Goal: Use online tool/utility: Utilize a website feature to perform a specific function

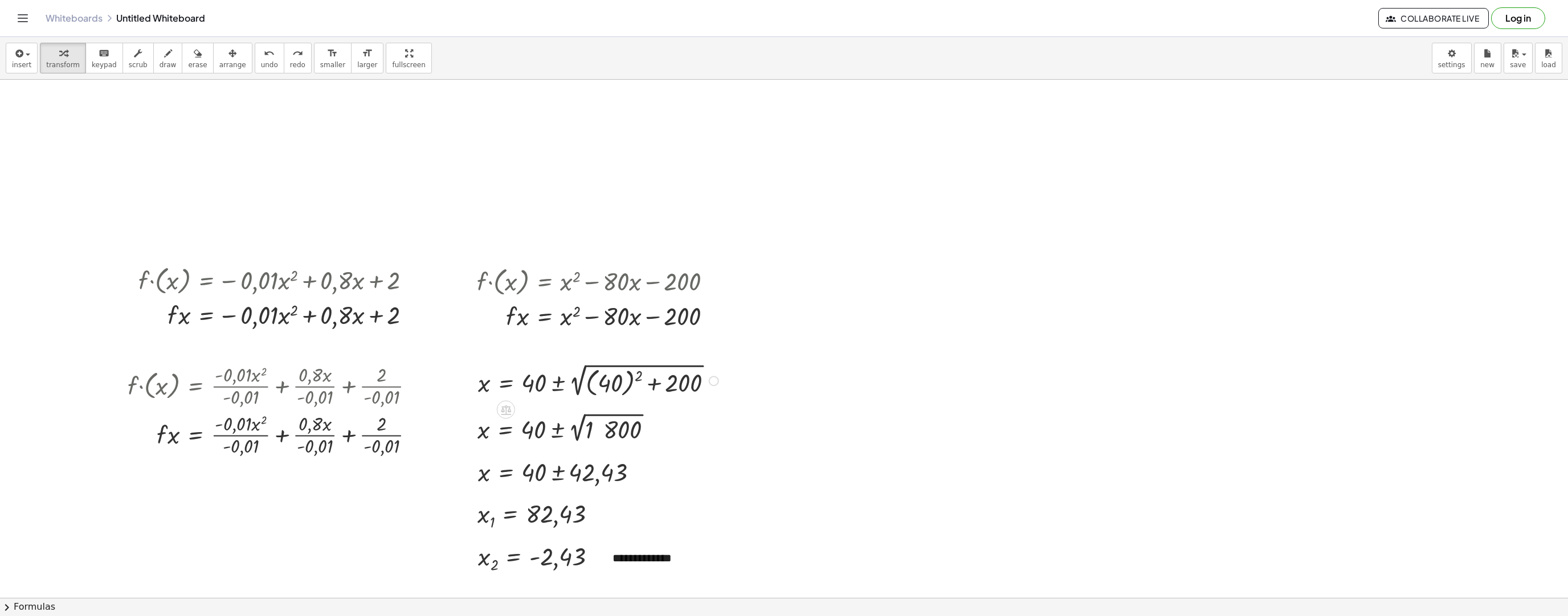
scroll to position [177, 0]
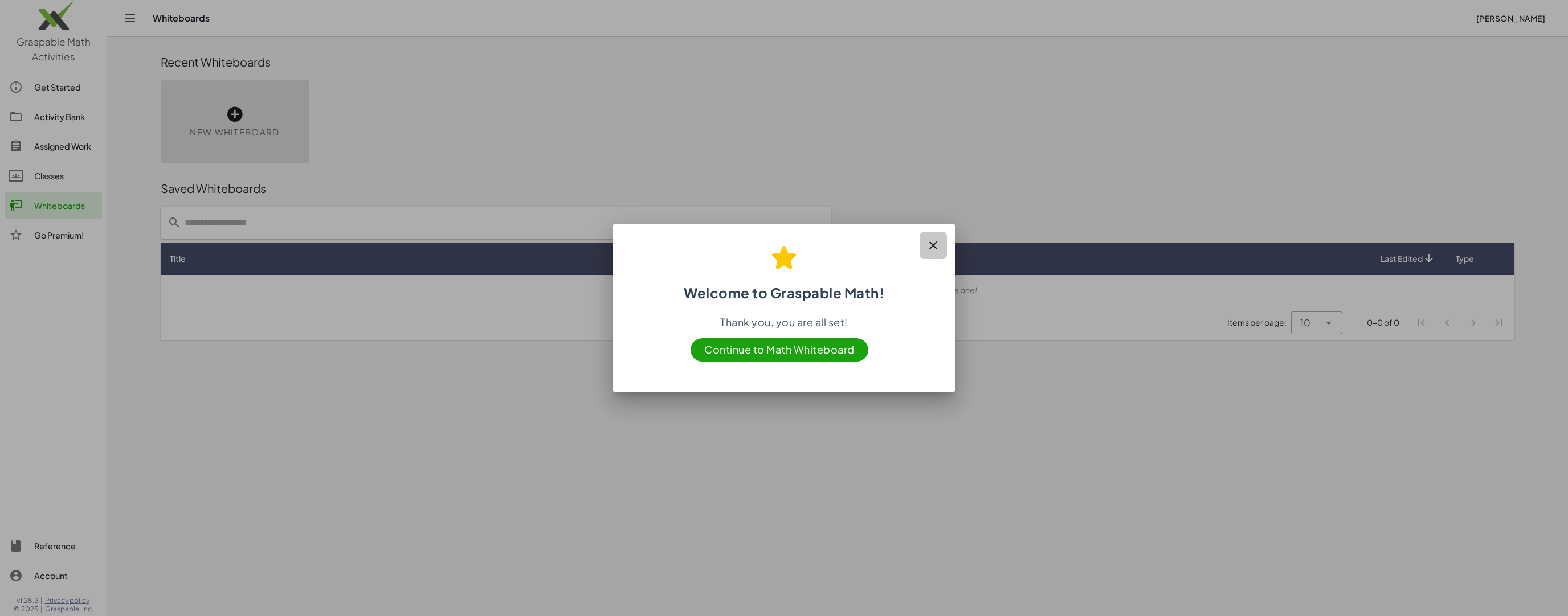
click at [937, 250] on icon "button" at bounding box center [933, 245] width 14 height 14
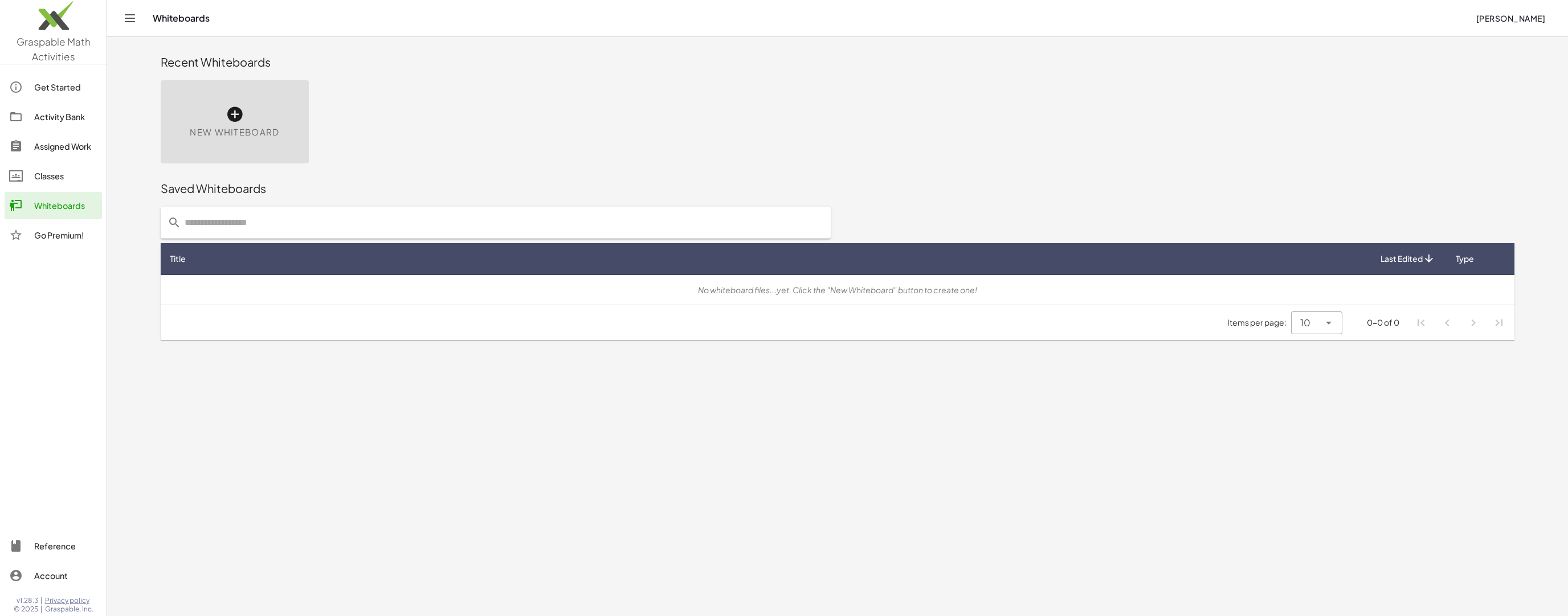
click at [71, 93] on div "Get Started" at bounding box center [65, 87] width 63 height 14
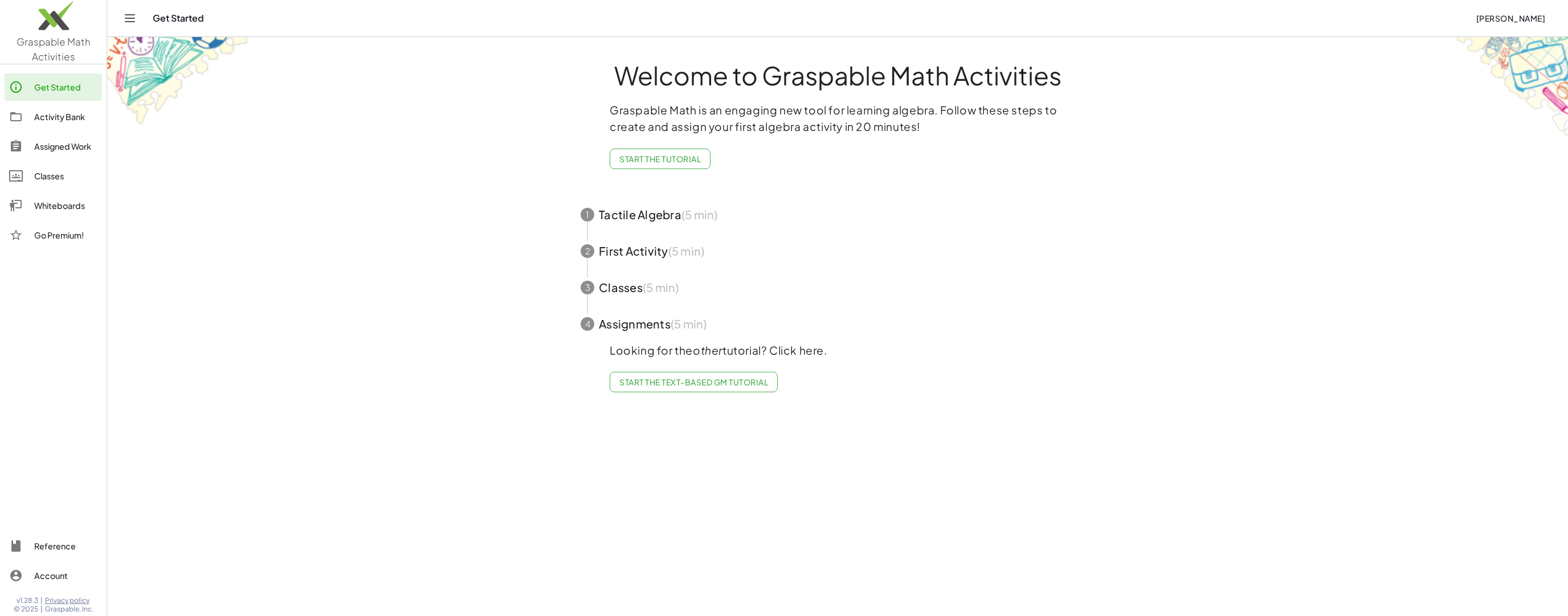
click at [65, 120] on div "Activity Bank" at bounding box center [65, 116] width 63 height 14
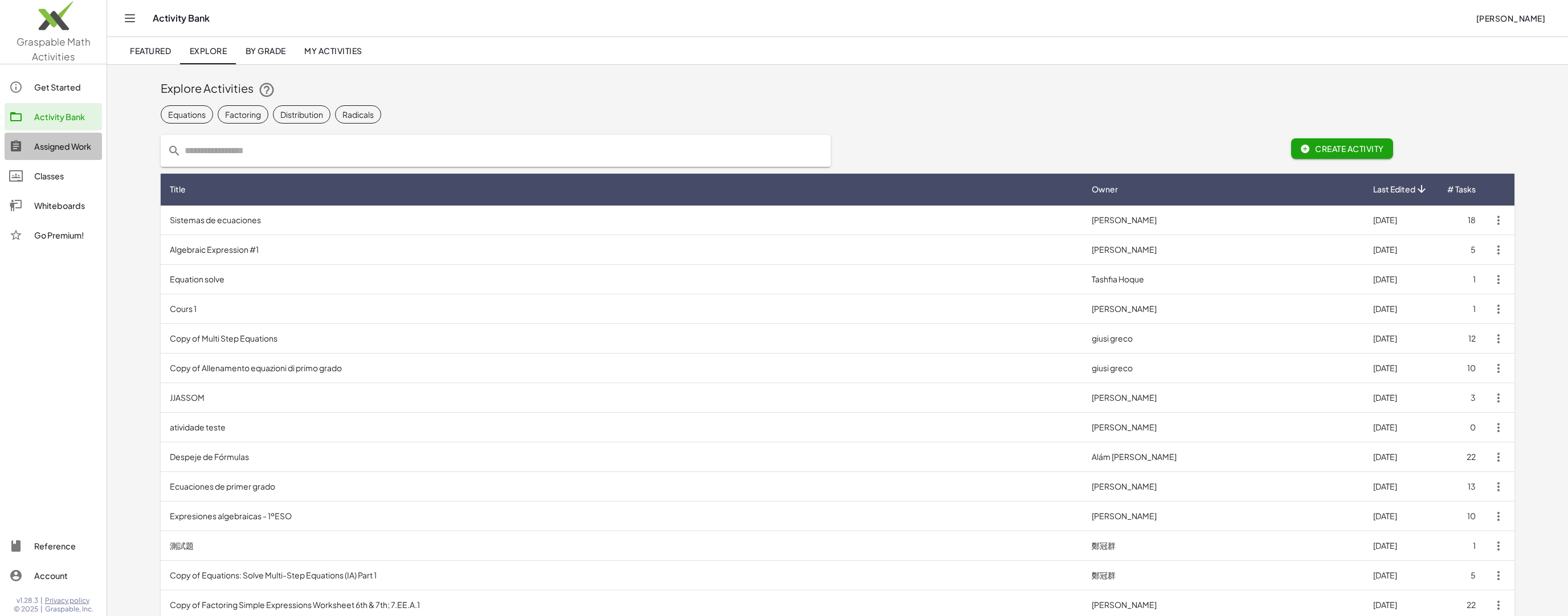
click at [54, 154] on link "Assigned Work" at bounding box center [53, 146] width 97 height 27
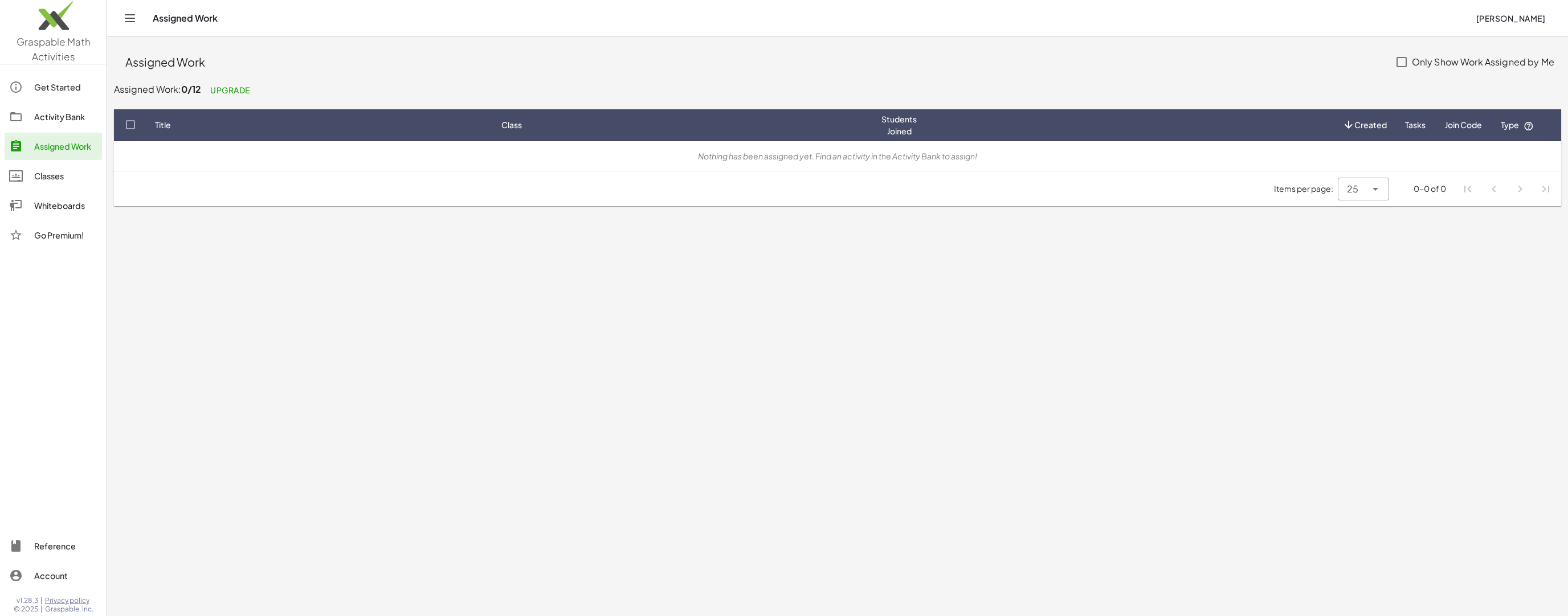
click at [48, 67] on div "Graspable Math Activities Get Started Activity Bank Assigned Work Classes White…" at bounding box center [53, 308] width 106 height 616
click at [54, 50] on span "Graspable Math Activities" at bounding box center [53, 49] width 74 height 27
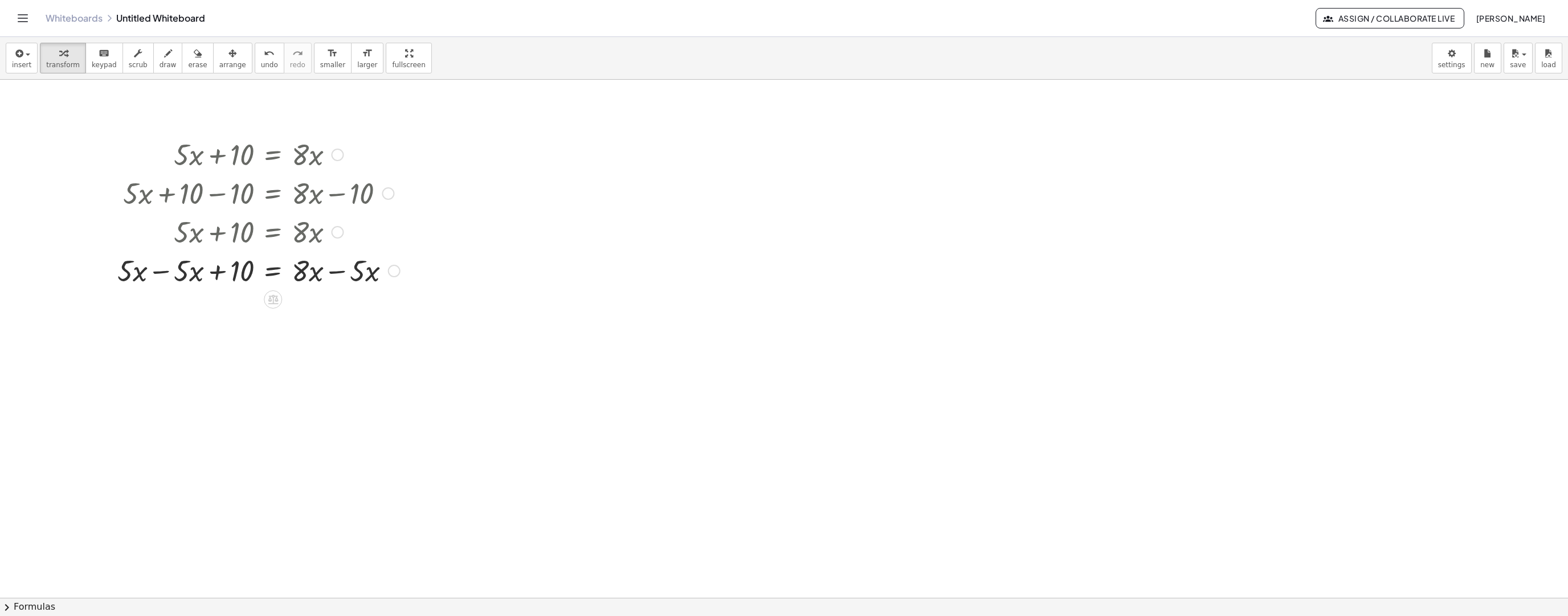
drag, startPoint x: 185, startPoint y: 155, endPoint x: 303, endPoint y: 154, distance: 118.0
click at [304, 154] on div at bounding box center [259, 153] width 294 height 38
click at [185, 164] on div at bounding box center [259, 153] width 294 height 38
drag, startPoint x: 195, startPoint y: 159, endPoint x: 285, endPoint y: 152, distance: 90.3
click at [280, 168] on div at bounding box center [259, 153] width 294 height 38
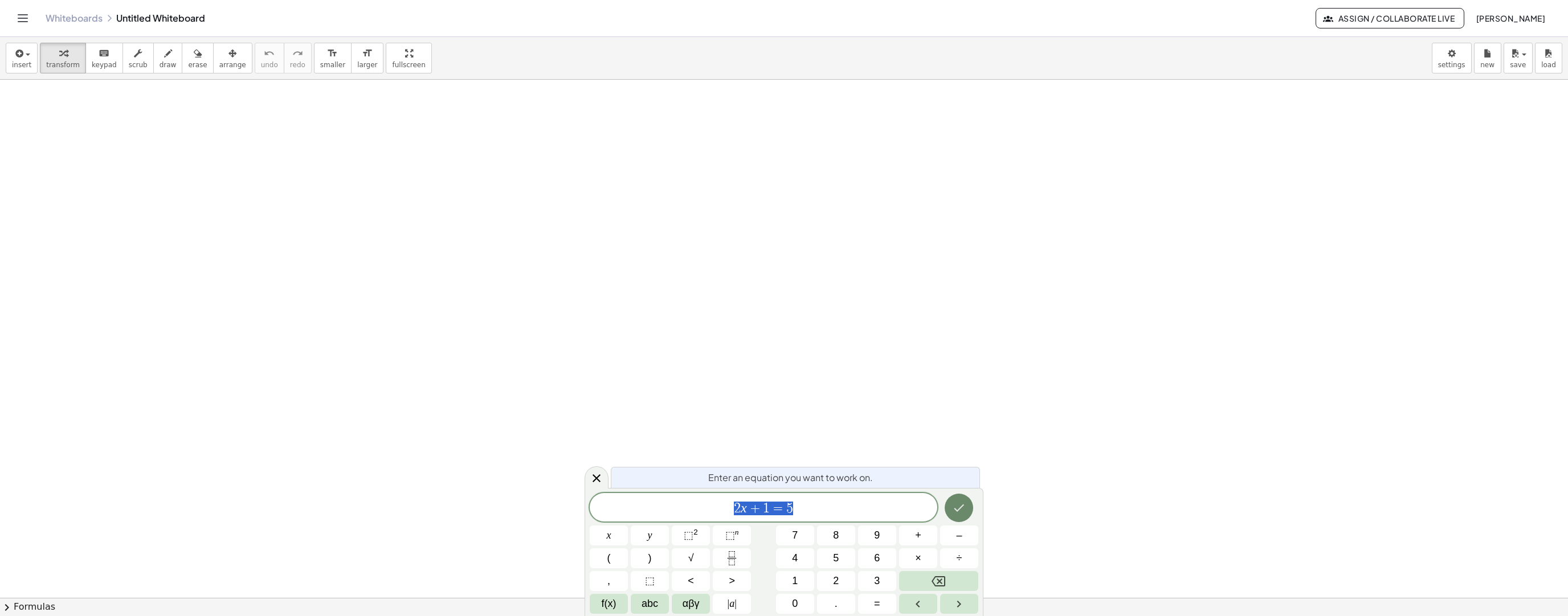
click at [961, 513] on icon "Done" at bounding box center [959, 508] width 14 height 14
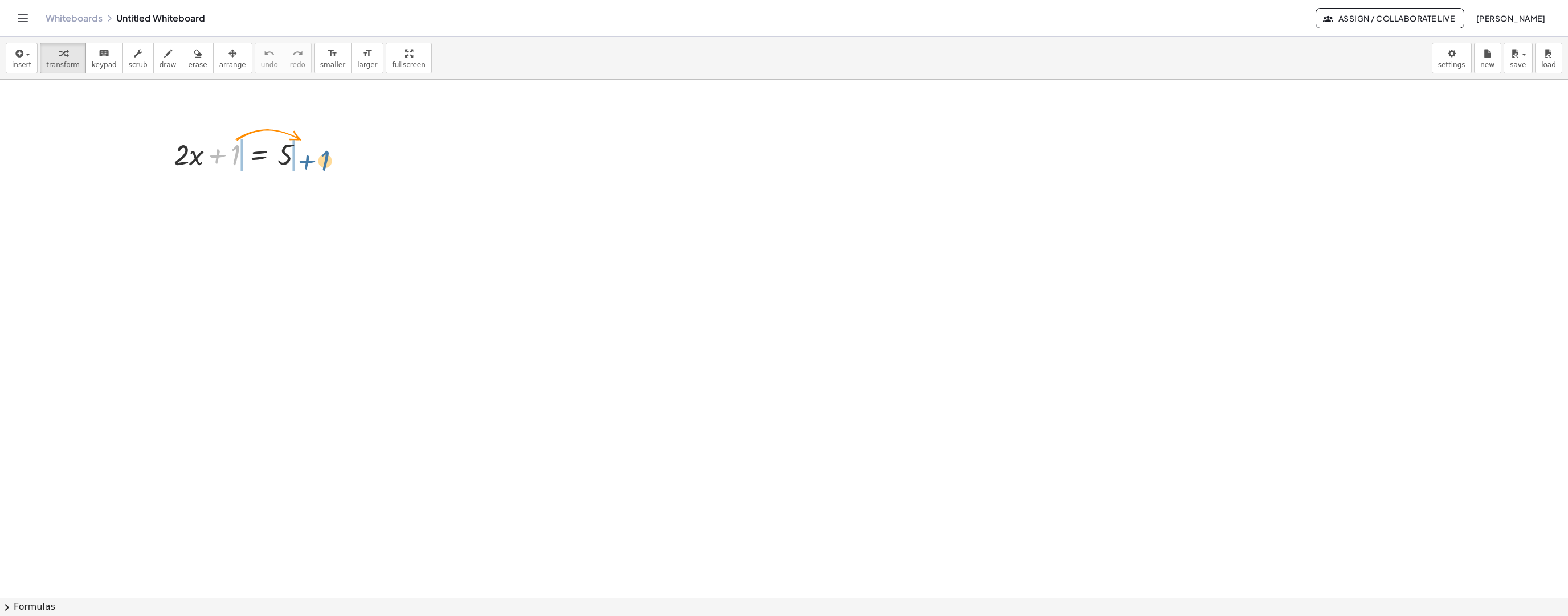
drag, startPoint x: 234, startPoint y: 158, endPoint x: 323, endPoint y: 164, distance: 89.2
click at [346, 196] on div at bounding box center [343, 193] width 12 height 12
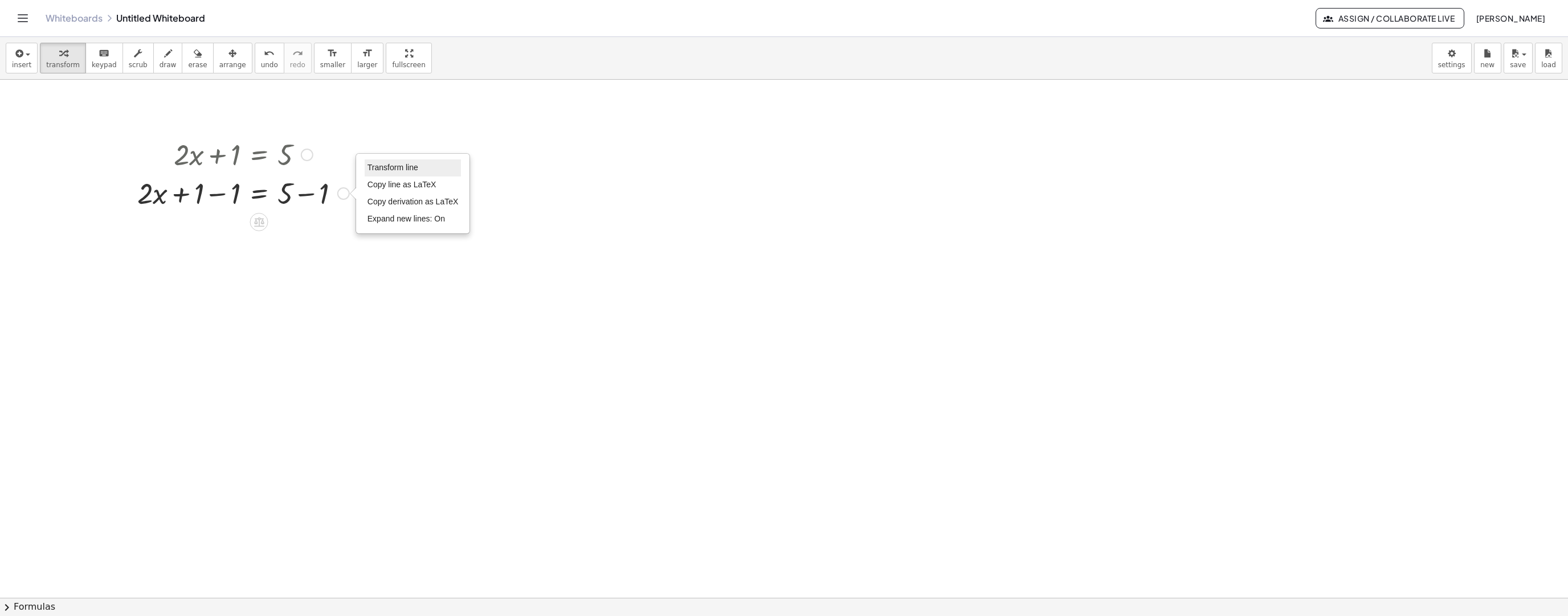
click at [422, 172] on li "Transform line" at bounding box center [413, 168] width 97 height 17
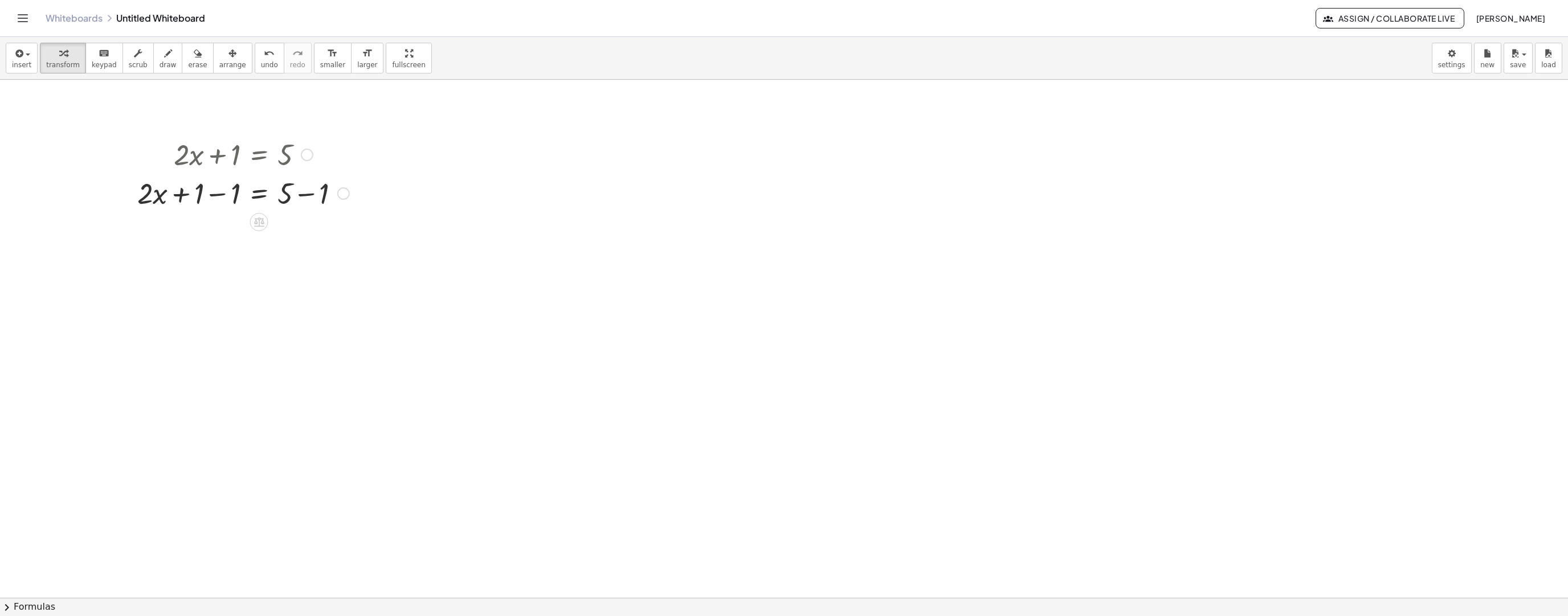
click at [342, 195] on div "Transform line Copy line as LaTeX Copy derivation as LaTeX Expand new lines: On" at bounding box center [343, 193] width 12 height 12
click at [386, 222] on span "Expand new lines: On" at bounding box center [406, 219] width 78 height 9
click at [347, 195] on div "Transform line Copy line as LaTeX Copy derivation as LaTeX Expand new lines: On" at bounding box center [343, 193] width 12 height 12
click at [397, 224] on li "Expand new lines: Off" at bounding box center [413, 219] width 97 height 17
click at [348, 194] on div "Transform line Copy line as LaTeX Copy derivation as LaTeX Expand new lines: Off" at bounding box center [343, 193] width 12 height 12
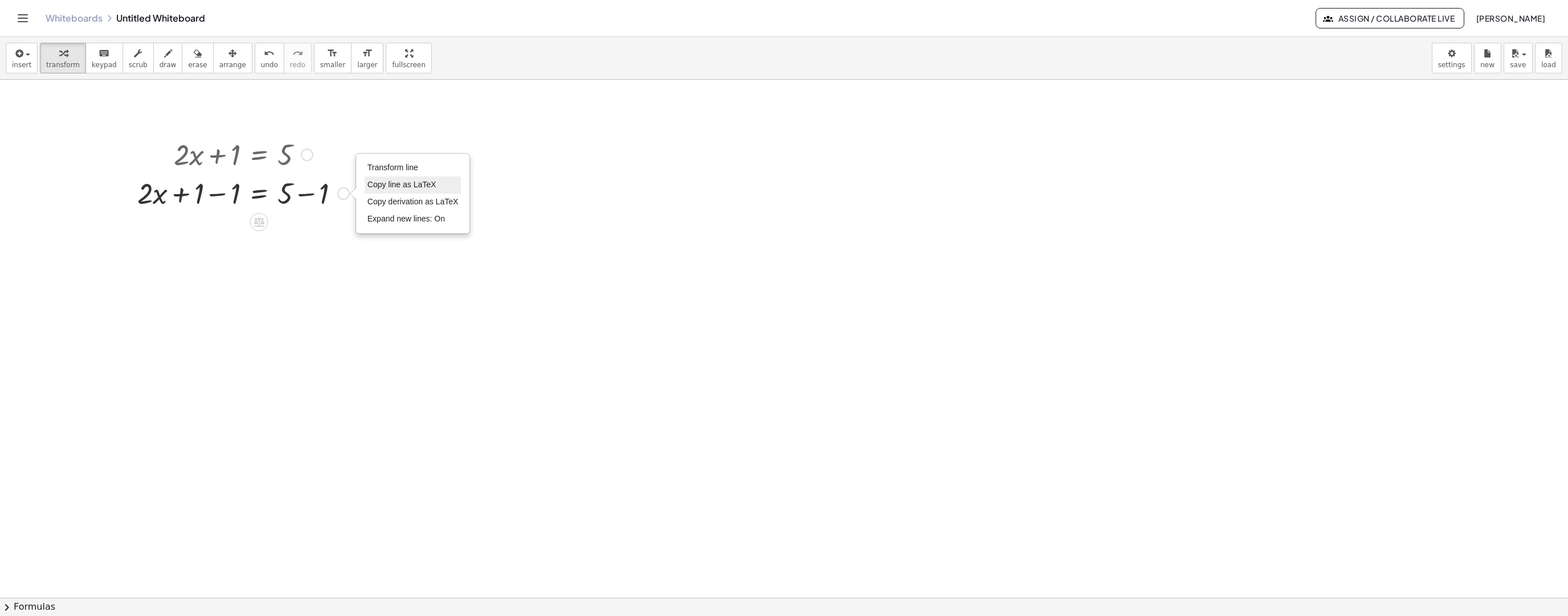
click at [414, 189] on span "Copy line as LaTeX" at bounding box center [402, 185] width 69 height 9
click at [343, 191] on div "Copied done" at bounding box center [343, 193] width 12 height 12
click at [261, 224] on icon at bounding box center [259, 222] width 12 height 12
click at [308, 226] on icon at bounding box center [305, 223] width 10 height 10
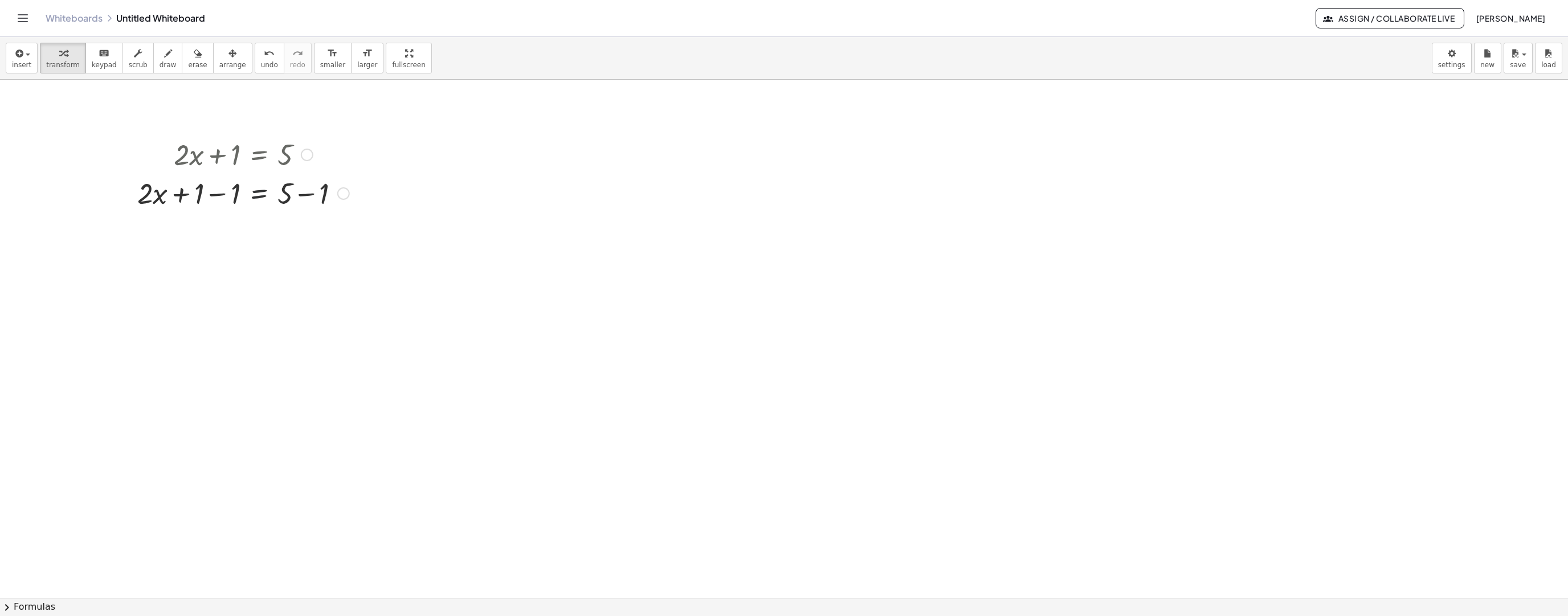
click at [243, 197] on div at bounding box center [243, 192] width 223 height 38
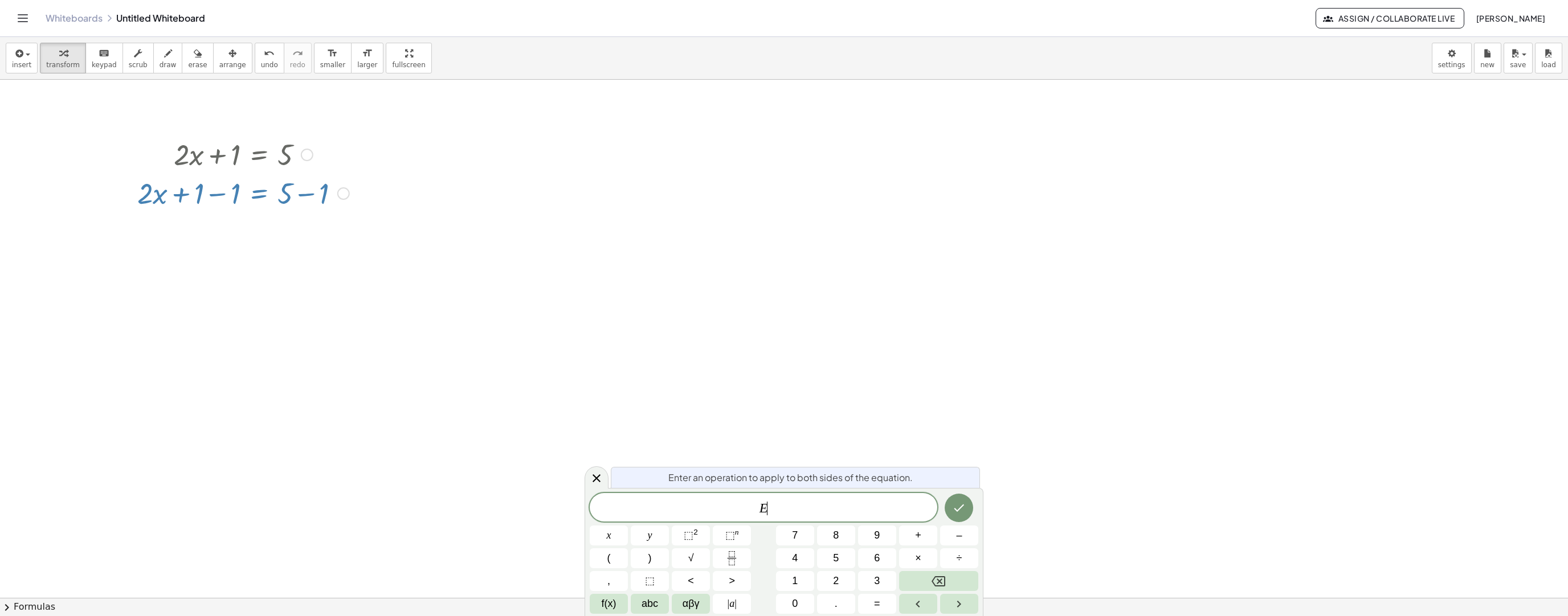
drag, startPoint x: 357, startPoint y: 225, endPoint x: 370, endPoint y: 231, distance: 14.3
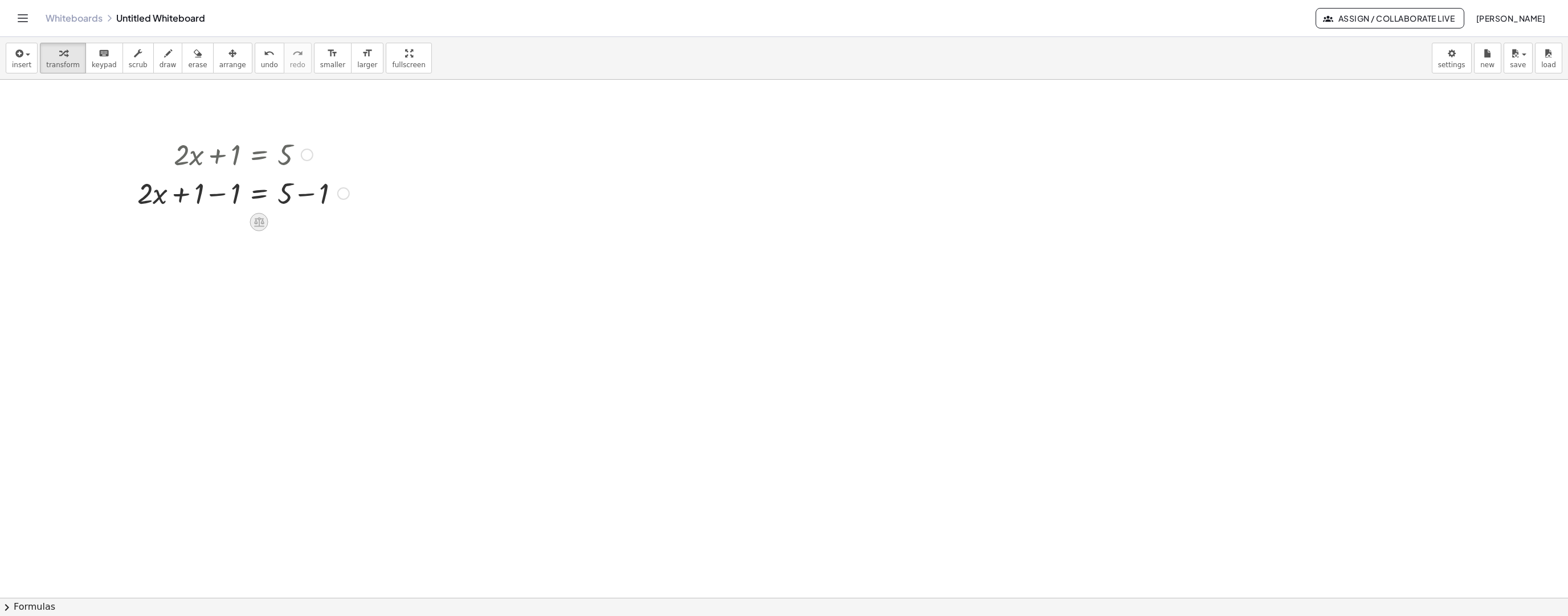
click at [263, 223] on icon at bounding box center [259, 222] width 10 height 10
click at [302, 226] on icon at bounding box center [305, 223] width 10 height 10
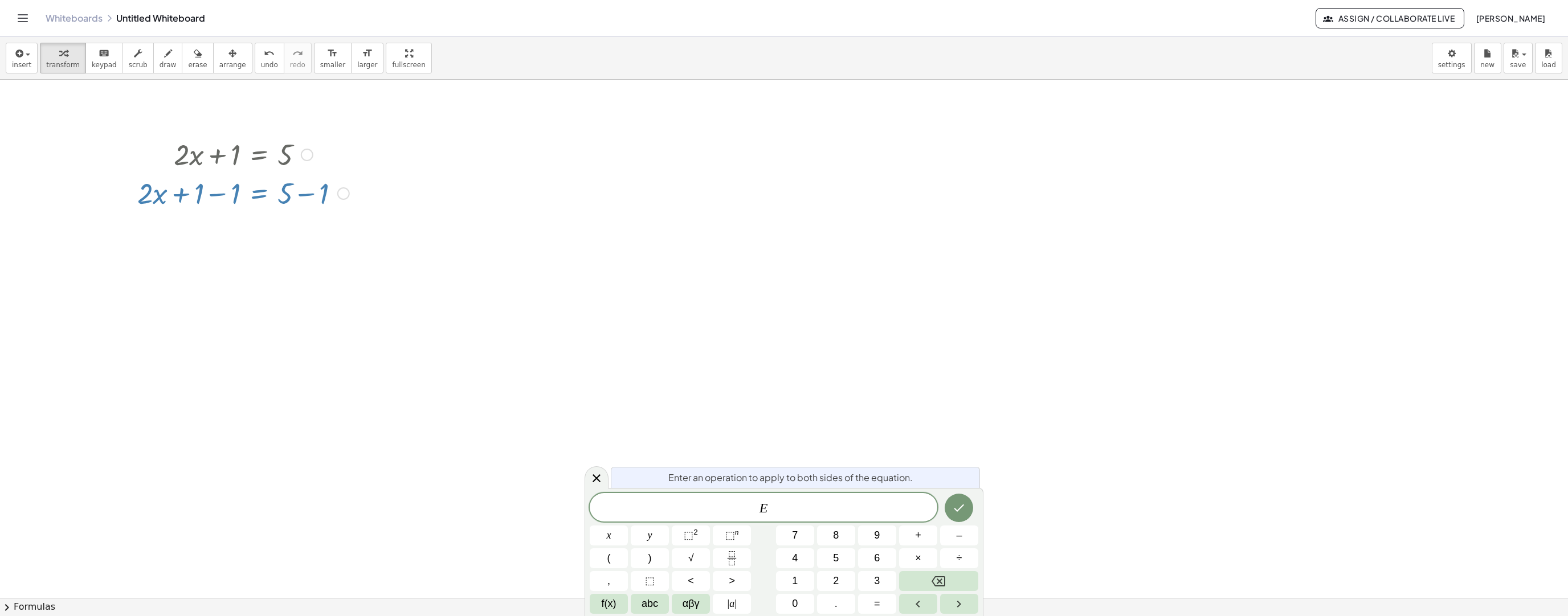
drag, startPoint x: 374, startPoint y: 284, endPoint x: 506, endPoint y: 362, distance: 153.3
drag, startPoint x: 235, startPoint y: 194, endPoint x: 193, endPoint y: 193, distance: 42.0
click at [193, 193] on div at bounding box center [243, 192] width 223 height 38
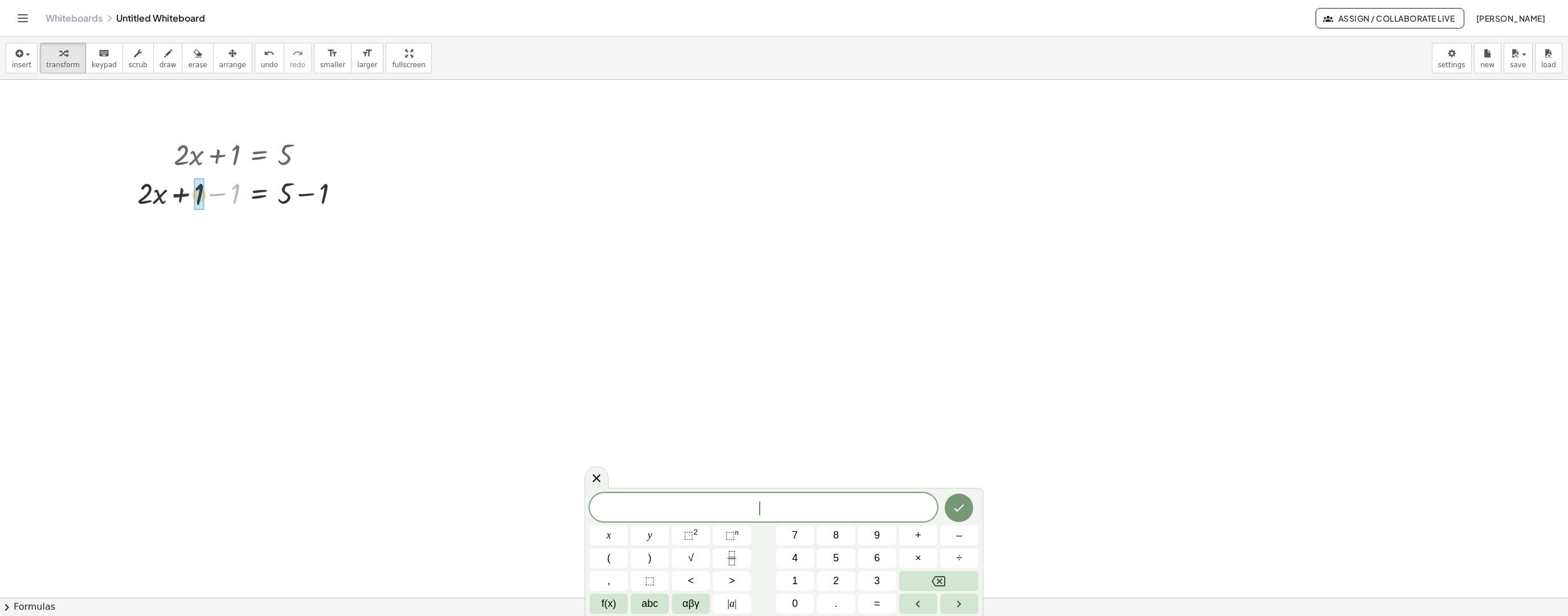
drag, startPoint x: 223, startPoint y: 191, endPoint x: 198, endPoint y: 192, distance: 25.0
drag, startPoint x: 321, startPoint y: 229, endPoint x: 294, endPoint y: 232, distance: 27.2
click at [294, 233] on div at bounding box center [243, 231] width 223 height 38
click at [20, 68] on span "insert" at bounding box center [22, 65] width 20 height 8
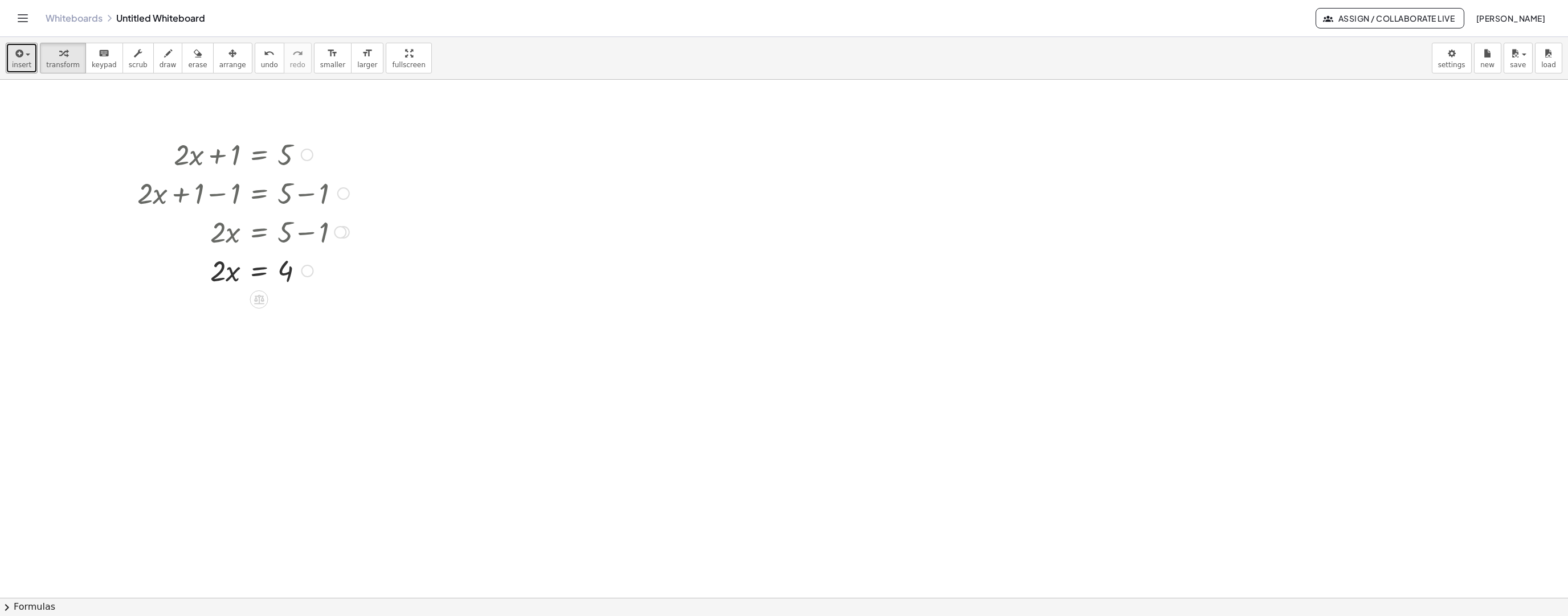
click at [306, 159] on div at bounding box center [307, 155] width 12 height 12
click at [291, 155] on div at bounding box center [243, 153] width 223 height 38
click at [306, 155] on div "Go back to this line Copy line as LaTeX Copy derivation as LaTeX" at bounding box center [307, 155] width 12 height 12
click at [379, 140] on span "Go back to this line" at bounding box center [365, 137] width 68 height 9
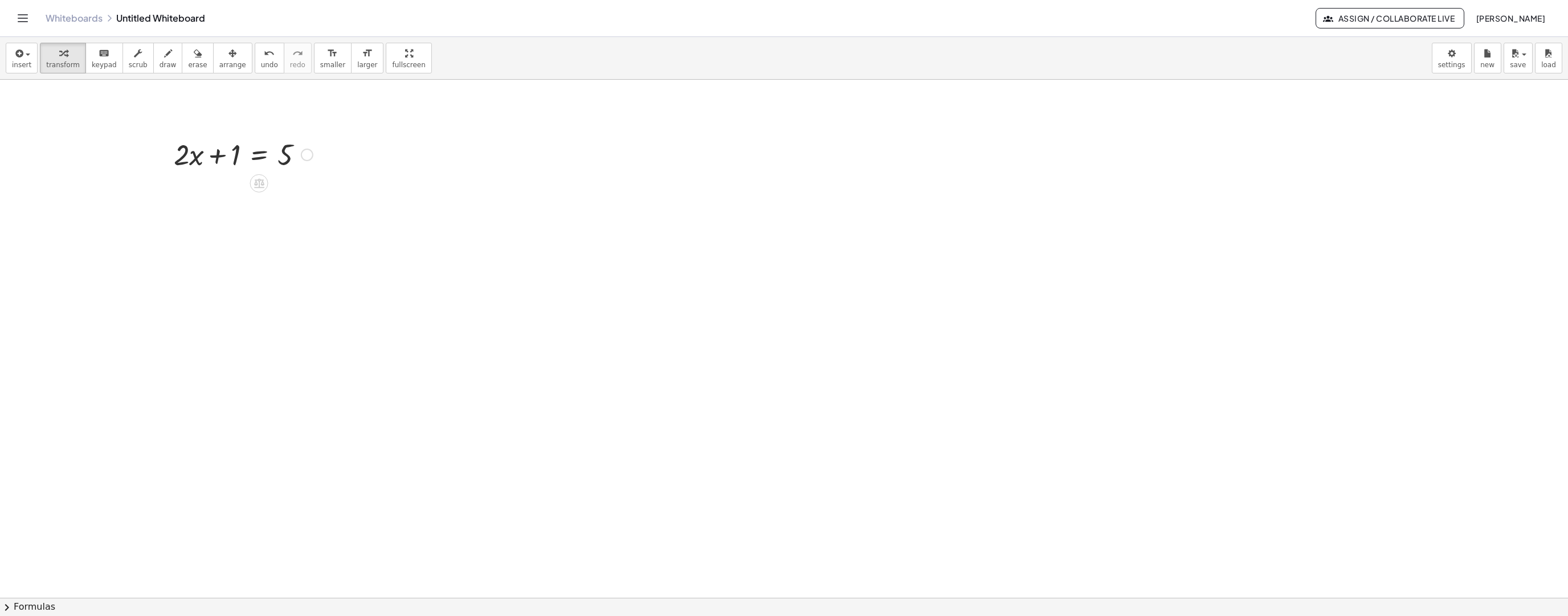
click at [290, 162] on div at bounding box center [243, 153] width 150 height 38
click at [294, 158] on div at bounding box center [243, 153] width 150 height 38
click at [306, 155] on div "Go back to this line Copy line as LaTeX Copy derivation as LaTeX" at bounding box center [307, 155] width 12 height 12
click at [362, 138] on span "Transform line" at bounding box center [356, 137] width 51 height 9
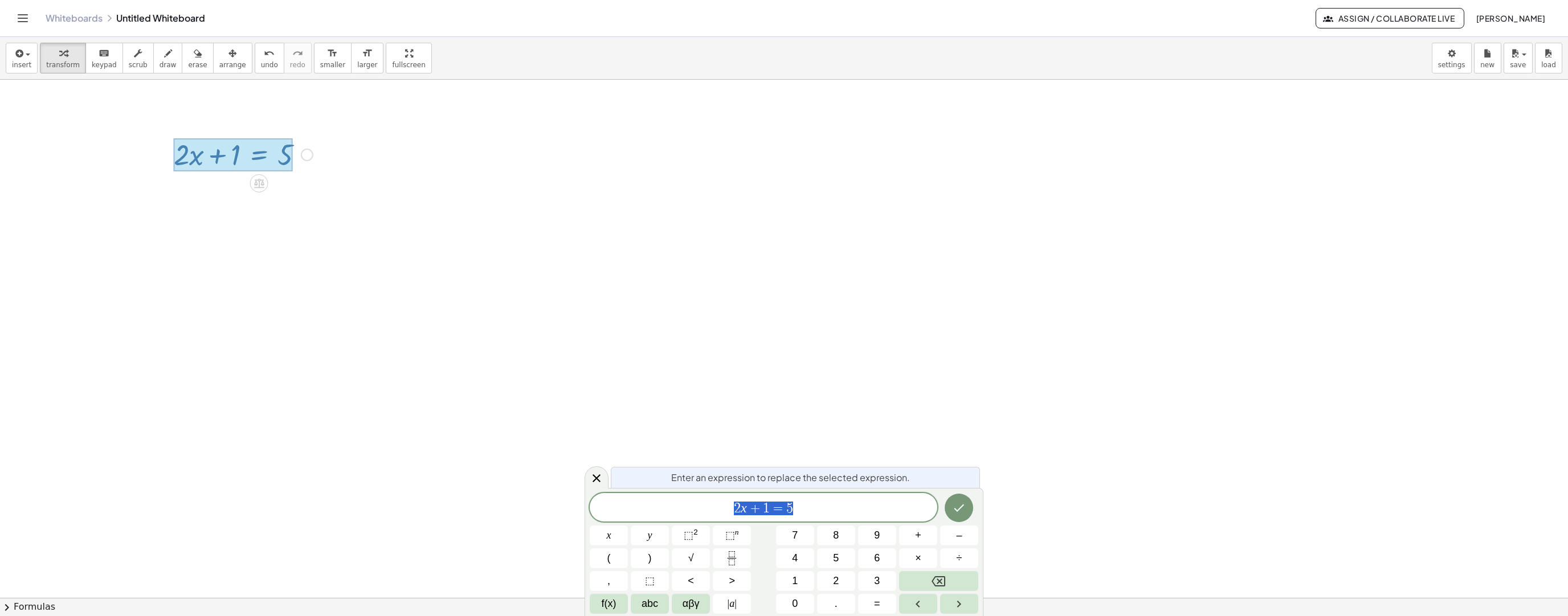
click at [828, 524] on div "2 x + 1 = 5 x y ⬚ 2 ⬚ n 7 8 9 + – ( ) √ 4 5 6 × ÷ , ⬚ < > 1 2 3 f(x) abc αβγ | …" at bounding box center [783, 553] width 388 height 121
click at [826, 512] on span "2 x + 1 = 5" at bounding box center [763, 508] width 347 height 16
click at [921, 538] on span "+" at bounding box center [918, 536] width 7 height 16
click at [963, 515] on button "Done" at bounding box center [959, 508] width 29 height 29
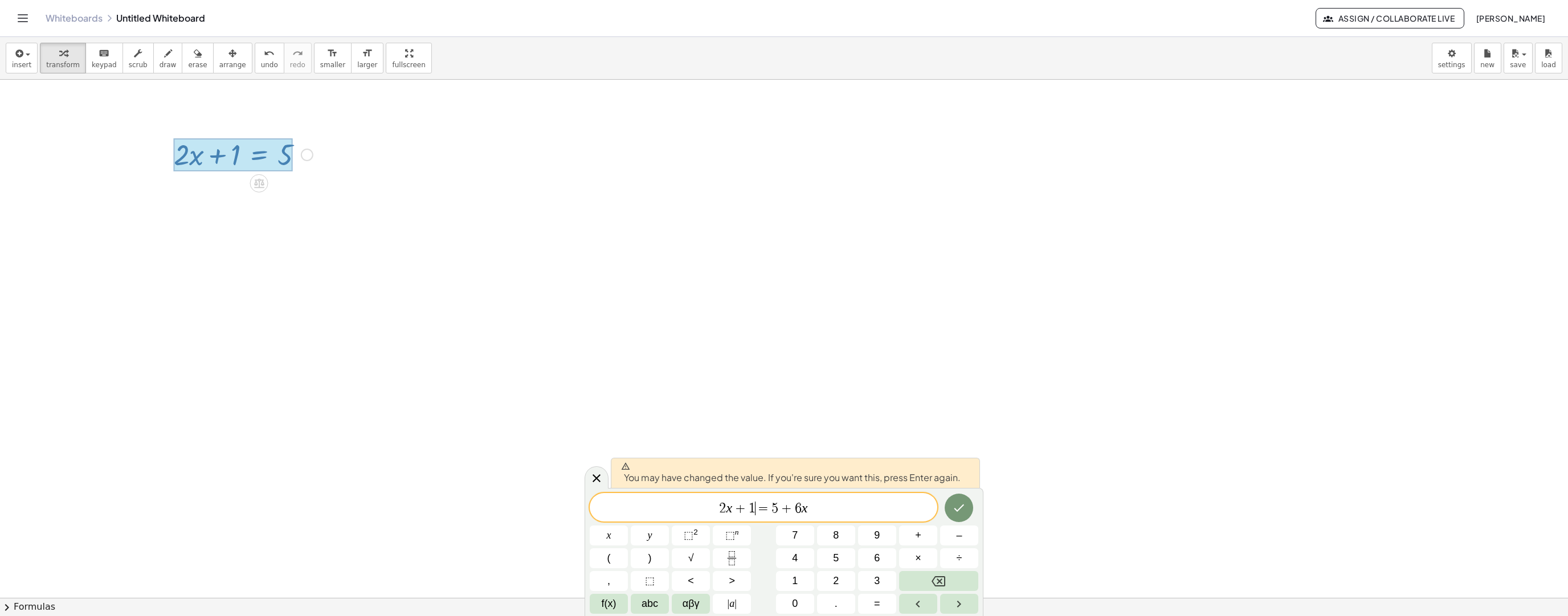
click at [755, 510] on span "1" at bounding box center [752, 508] width 7 height 14
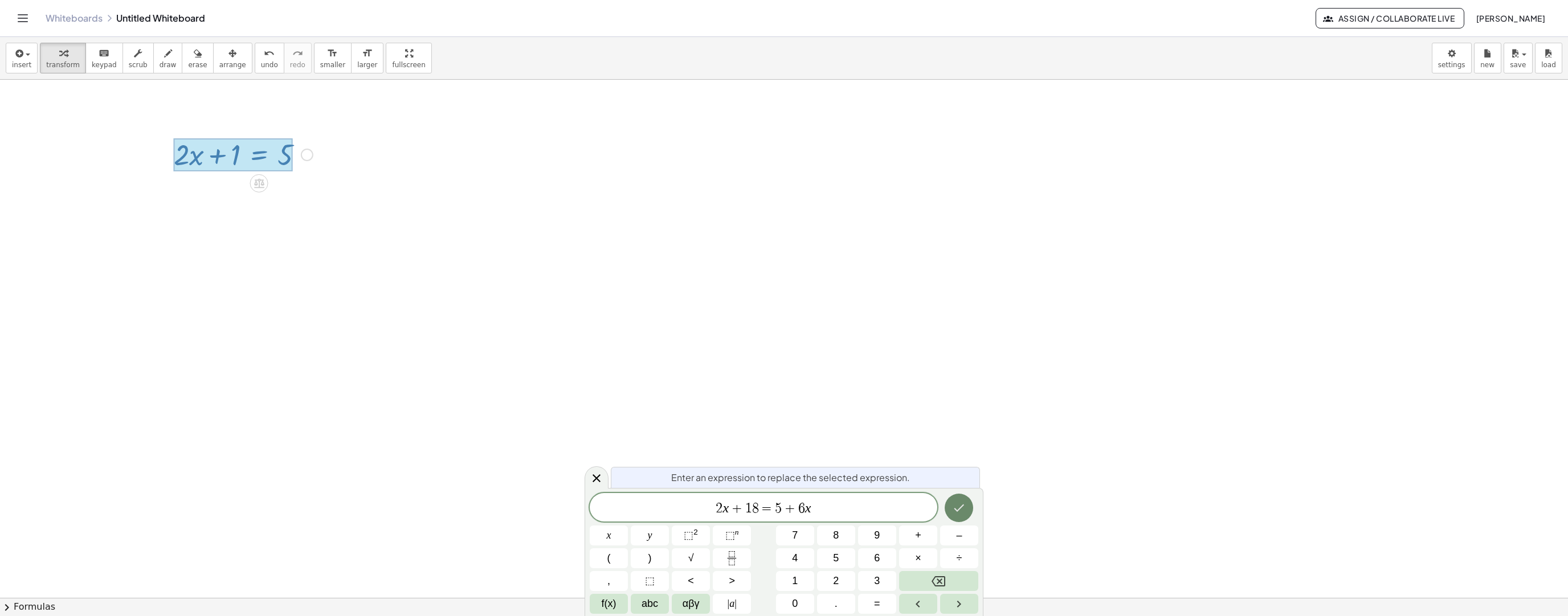
click at [969, 512] on button "Done" at bounding box center [959, 508] width 29 height 29
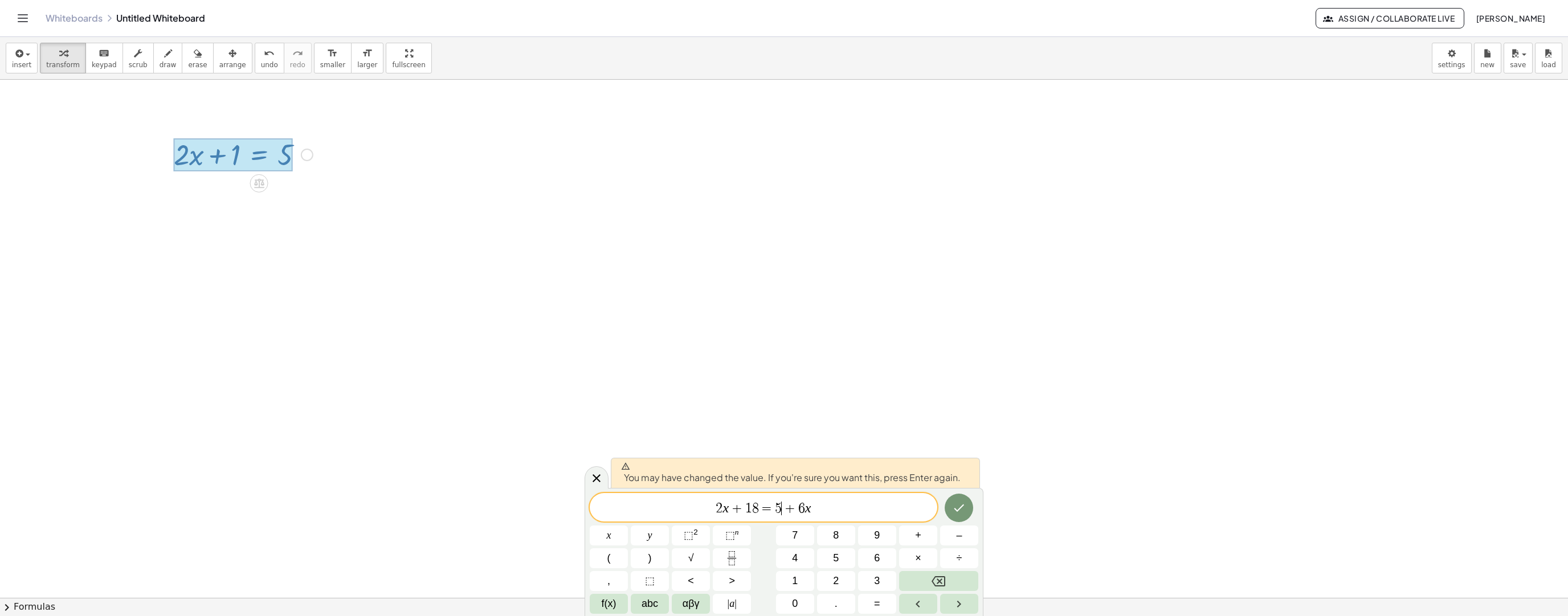
click at [782, 506] on span "+" at bounding box center [790, 508] width 16 height 14
click at [969, 507] on button "Done" at bounding box center [959, 508] width 29 height 29
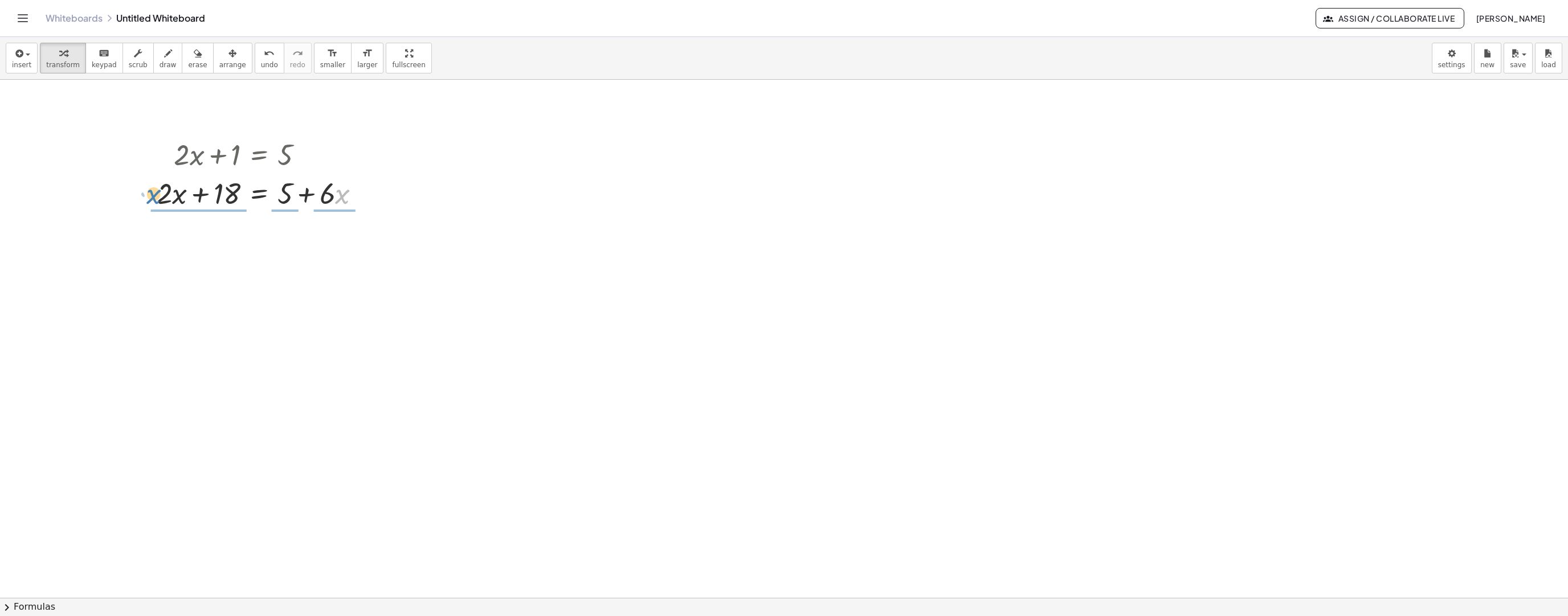
drag, startPoint x: 335, startPoint y: 200, endPoint x: 146, endPoint y: 200, distance: 189.0
click at [144, 200] on div "+ · 2 · x + 1 = 5 · x + · 6 + · 2 · x + 18 = + 5 + · 6 · x Fix a mistake Transf…" at bounding box center [259, 173] width 239 height 83
click at [261, 63] on span "undo" at bounding box center [270, 65] width 17 height 8
drag, startPoint x: 171, startPoint y: 195, endPoint x: 418, endPoint y: 204, distance: 247.2
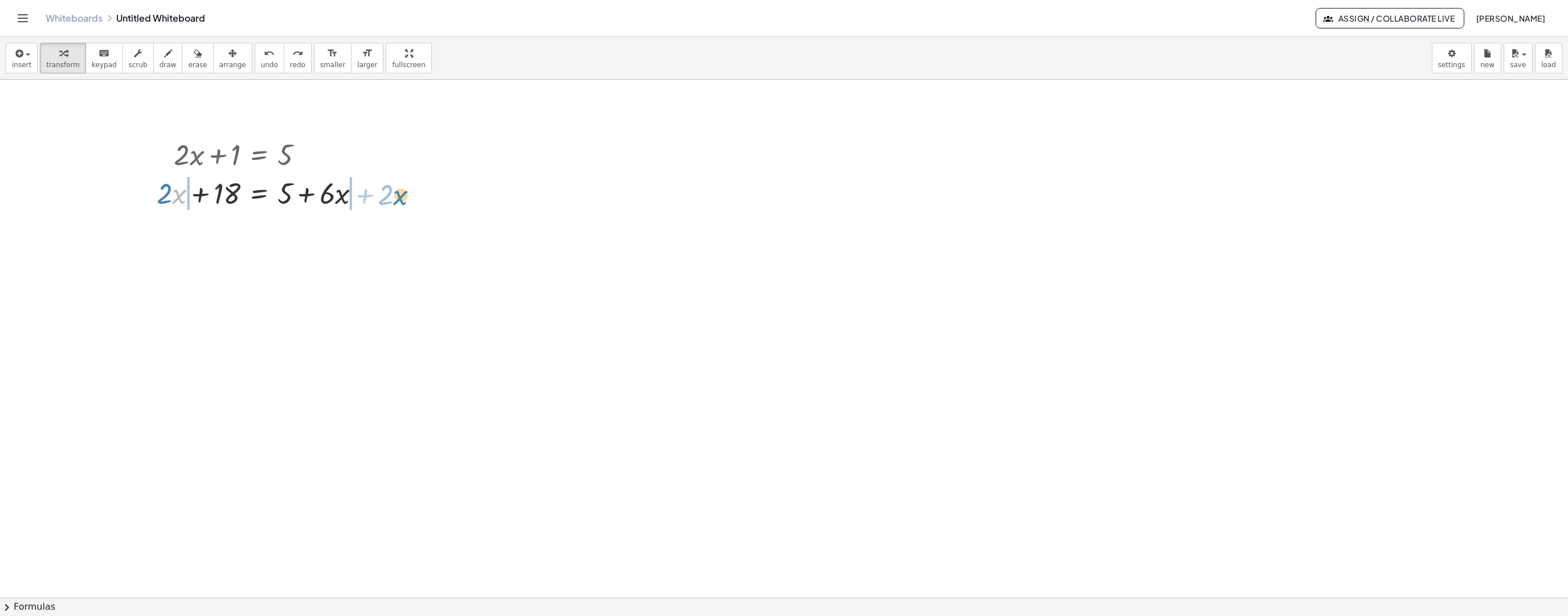
drag, startPoint x: 177, startPoint y: 197, endPoint x: 398, endPoint y: 198, distance: 221.0
drag, startPoint x: 113, startPoint y: 236, endPoint x: 172, endPoint y: 239, distance: 59.1
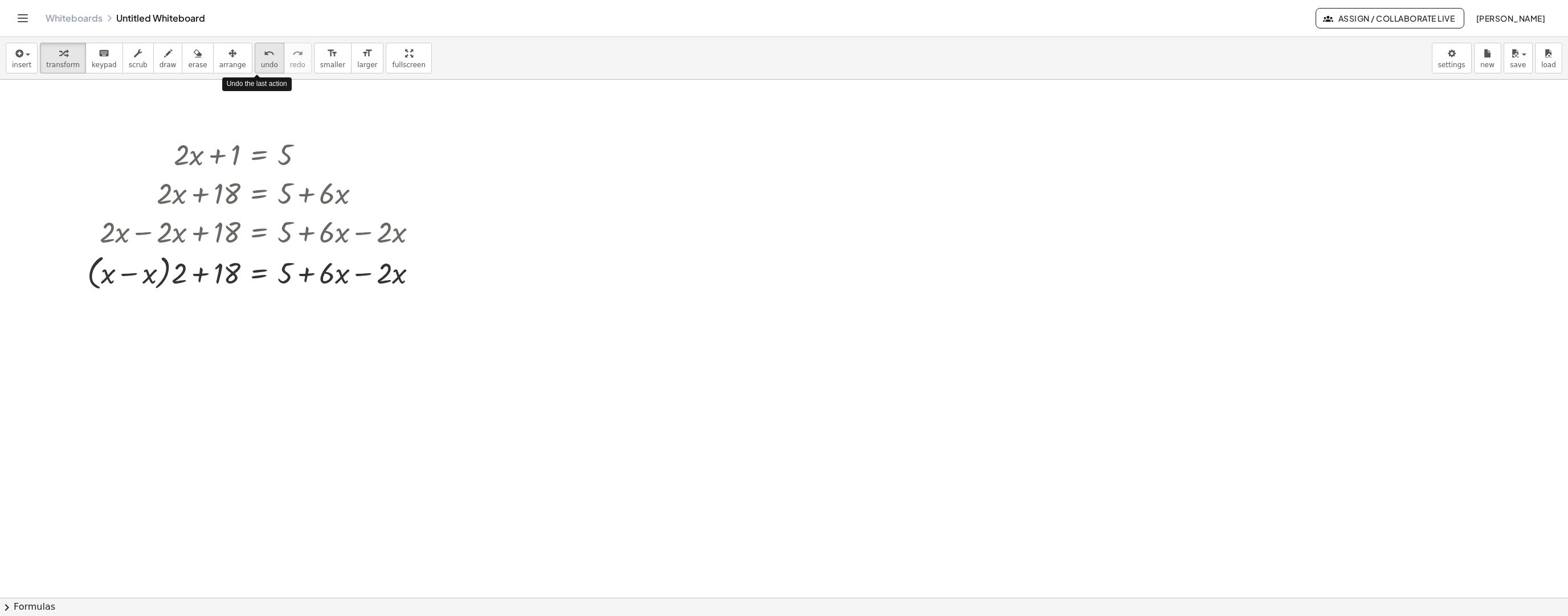
click at [261, 63] on span "undo" at bounding box center [270, 65] width 17 height 8
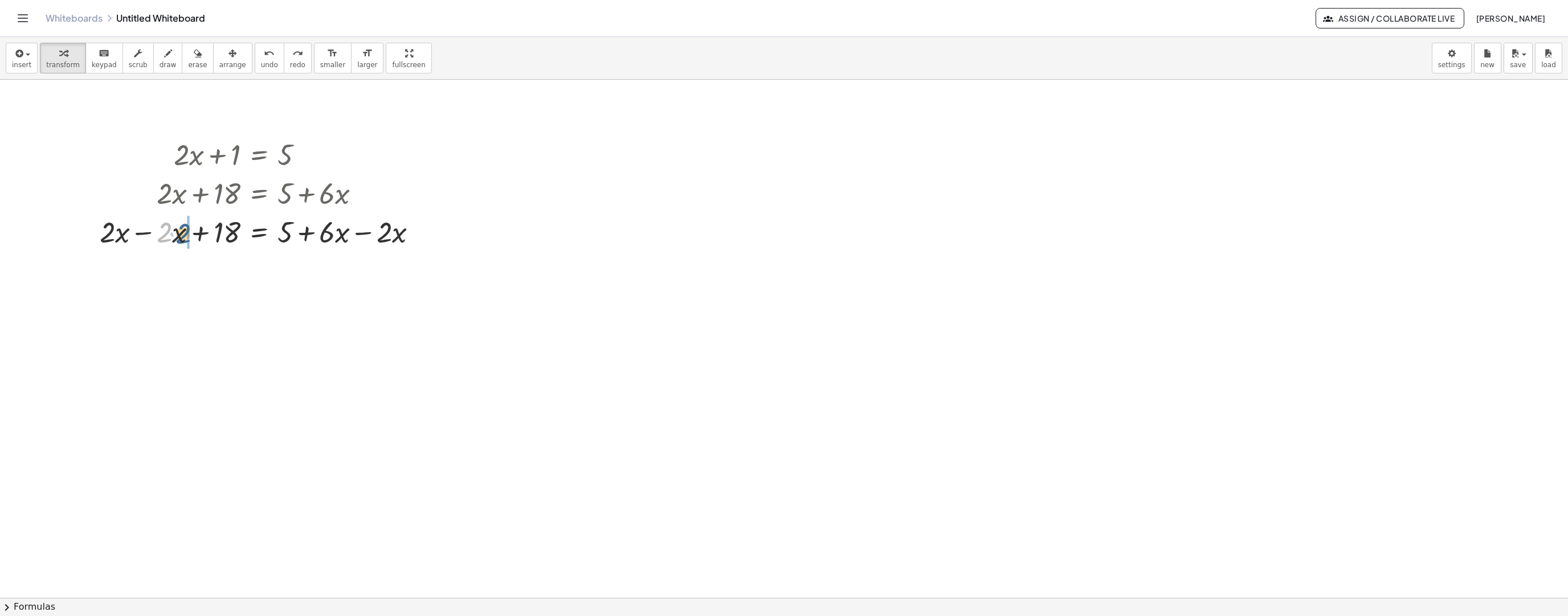
drag, startPoint x: 164, startPoint y: 233, endPoint x: 178, endPoint y: 234, distance: 14.0
click at [179, 234] on div at bounding box center [263, 231] width 338 height 38
click at [264, 55] on icon "undo" at bounding box center [269, 54] width 11 height 14
click at [168, 228] on div at bounding box center [263, 231] width 338 height 38
drag, startPoint x: 151, startPoint y: 250, endPoint x: 186, endPoint y: 230, distance: 40.3
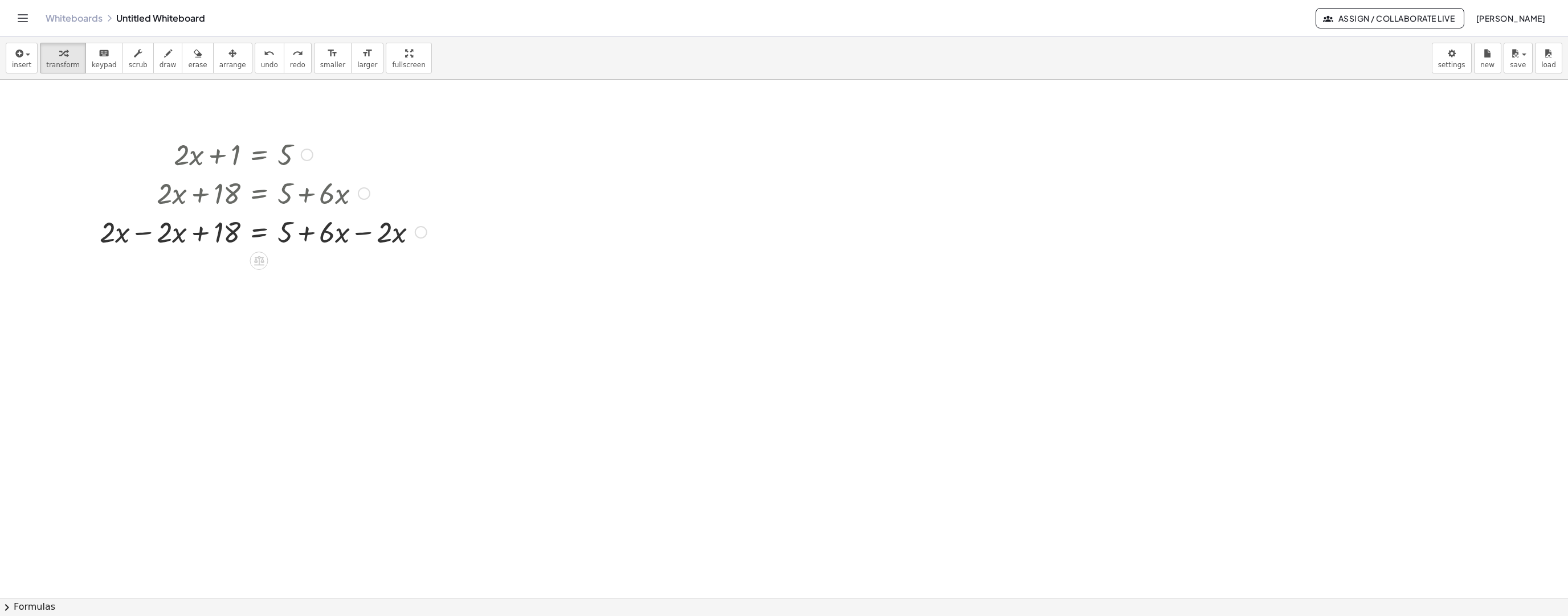
click at [186, 230] on div "+ · 2 · x + 1 = 5 + · 2 · x + 18 = + 5 + · 6 · x + · 2 · x − · 2 · x + 18 = + 5…" at bounding box center [259, 192] width 353 height 122
drag, startPoint x: 226, startPoint y: 61, endPoint x: 216, endPoint y: 97, distance: 37.4
click at [226, 61] on span "arrange" at bounding box center [232, 65] width 27 height 8
drag, startPoint x: 230, startPoint y: 63, endPoint x: 248, endPoint y: 104, distance: 44.8
click at [230, 63] on span "arrange" at bounding box center [232, 65] width 27 height 8
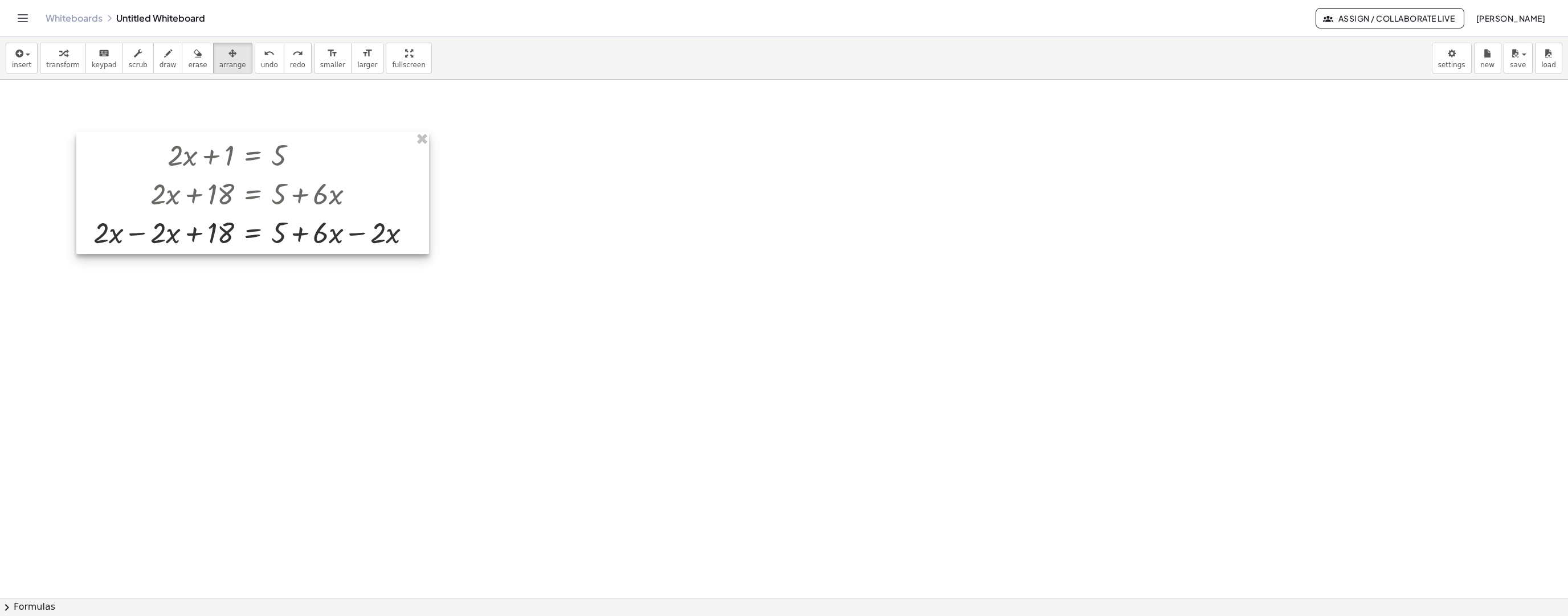
drag, startPoint x: 394, startPoint y: 238, endPoint x: 388, endPoint y: 238, distance: 6.0
click at [388, 238] on div at bounding box center [253, 193] width 353 height 122
click at [225, 63] on span "arrange" at bounding box center [232, 65] width 27 height 8
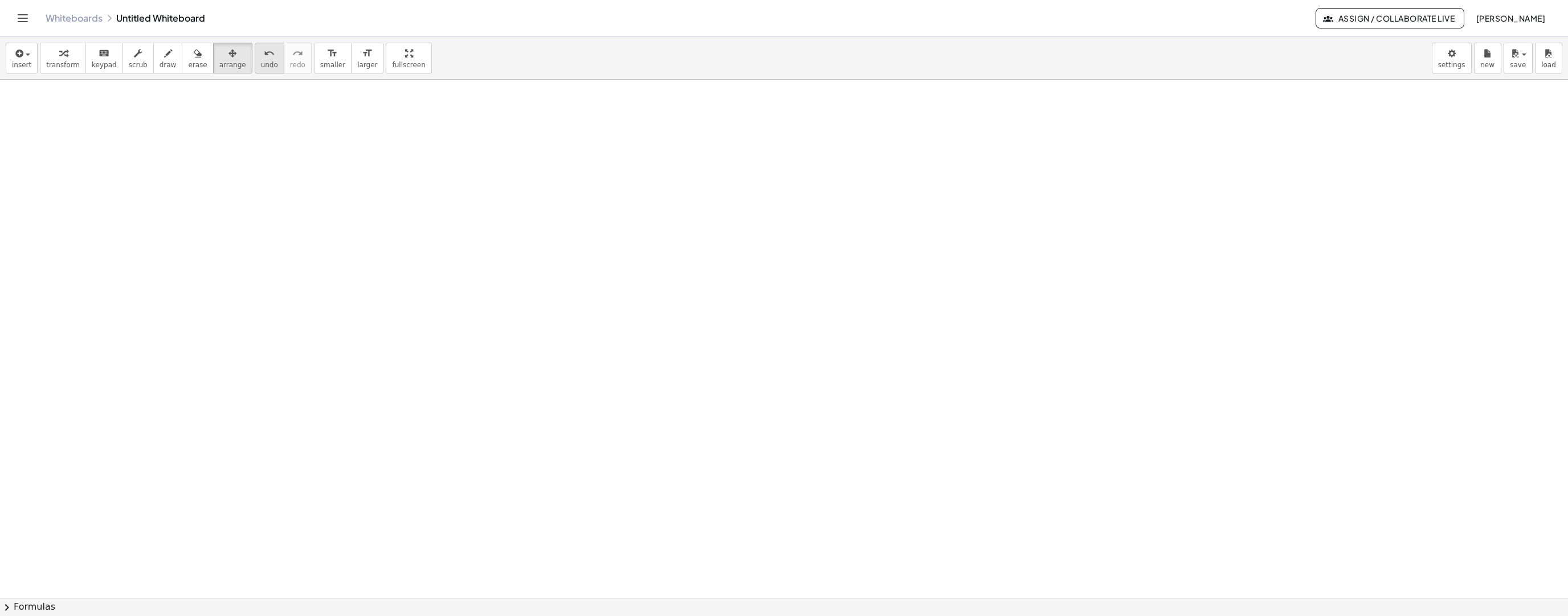
click at [258, 60] on button "undo undo" at bounding box center [269, 57] width 29 height 31
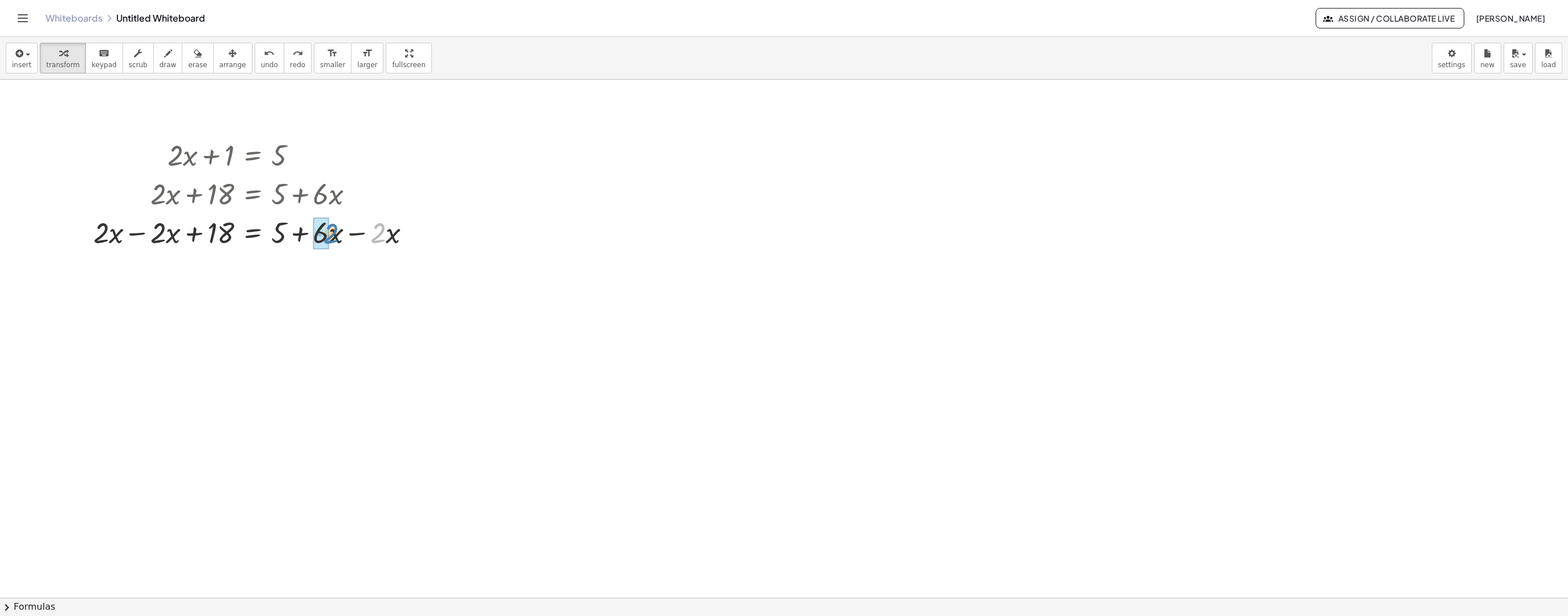
drag, startPoint x: 383, startPoint y: 236, endPoint x: 341, endPoint y: 236, distance: 42.0
click at [337, 236] on div at bounding box center [257, 232] width 338 height 38
click at [261, 61] on span "undo" at bounding box center [270, 65] width 17 height 8
click at [407, 230] on div at bounding box center [257, 232] width 338 height 38
click at [411, 231] on div at bounding box center [415, 232] width 12 height 12
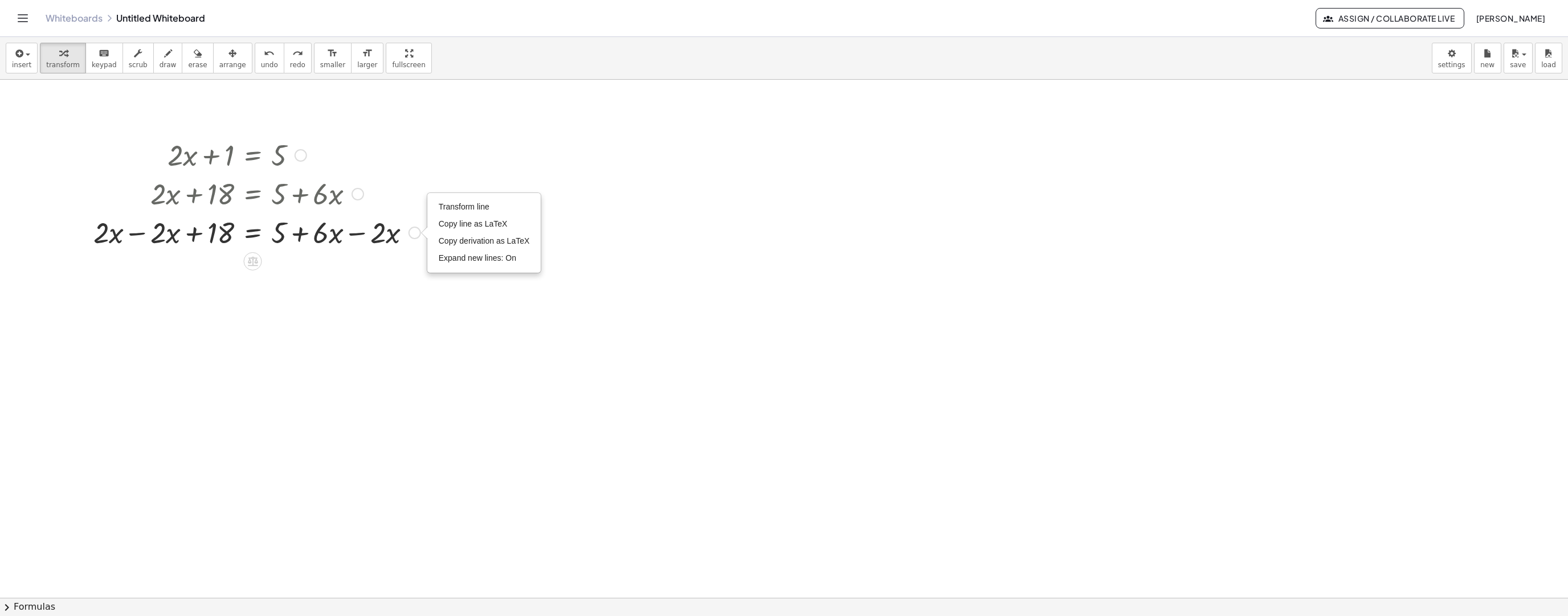
click at [422, 174] on div at bounding box center [257, 192] width 338 height 38
click at [384, 238] on div at bounding box center [257, 232] width 338 height 38
drag, startPoint x: 392, startPoint y: 237, endPoint x: 331, endPoint y: 242, distance: 61.2
click at [264, 57] on icon "undo" at bounding box center [269, 54] width 11 height 14
click at [376, 217] on div at bounding box center [257, 232] width 338 height 38
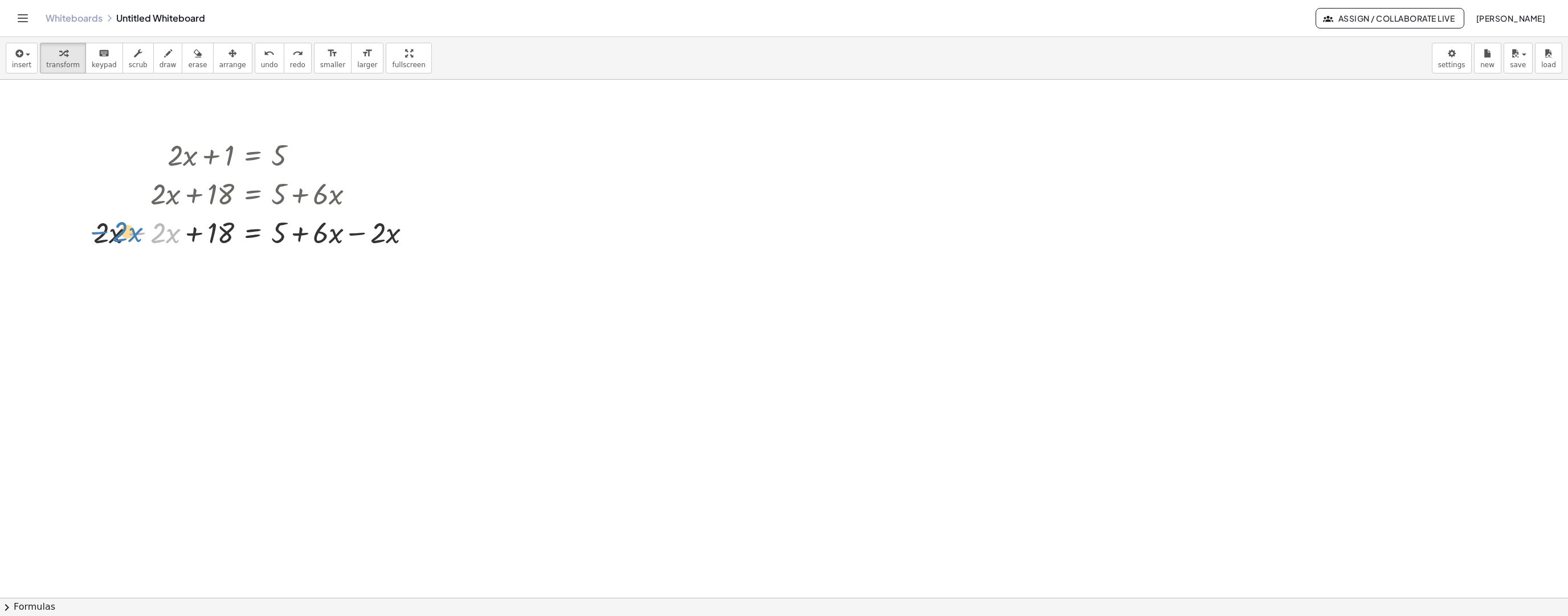
drag, startPoint x: 149, startPoint y: 249, endPoint x: 116, endPoint y: 248, distance: 33.0
click at [116, 249] on div at bounding box center [257, 232] width 338 height 38
click at [136, 237] on div at bounding box center [242, 232] width 368 height 38
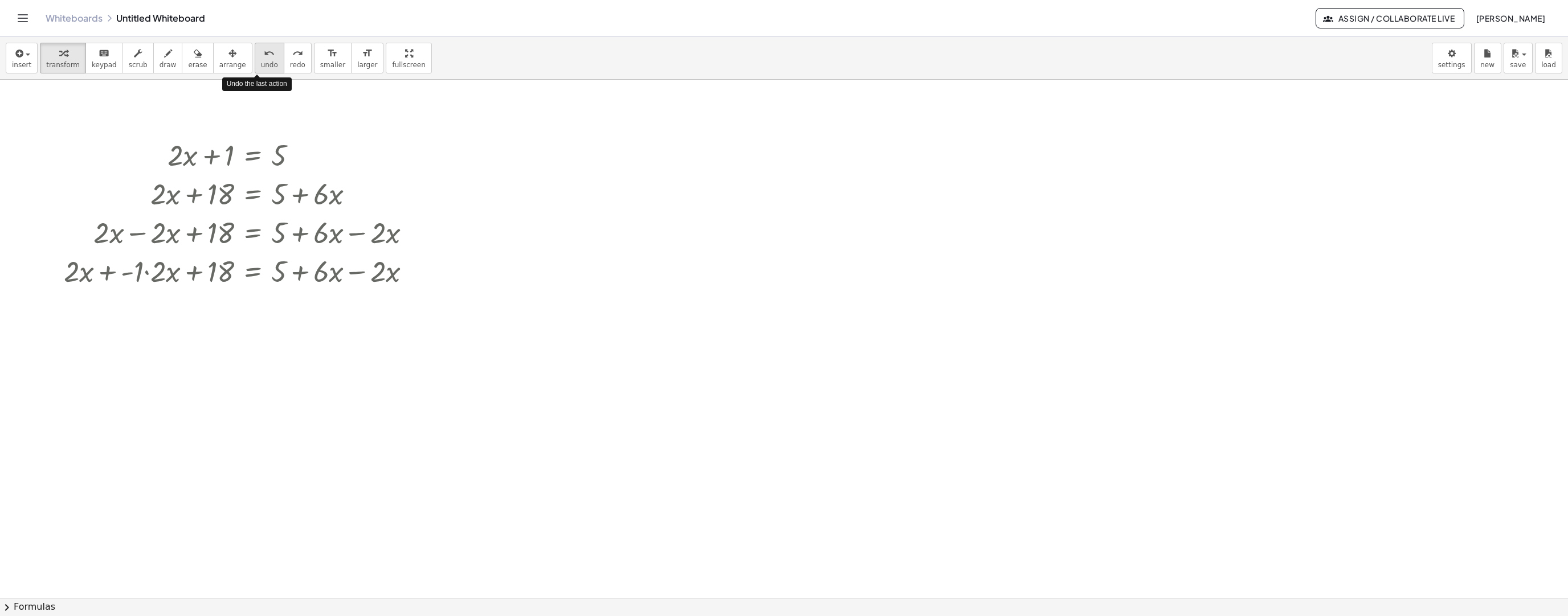
click at [255, 59] on button "undo undo" at bounding box center [269, 57] width 29 height 31
click at [261, 65] on span "undo" at bounding box center [270, 65] width 17 height 8
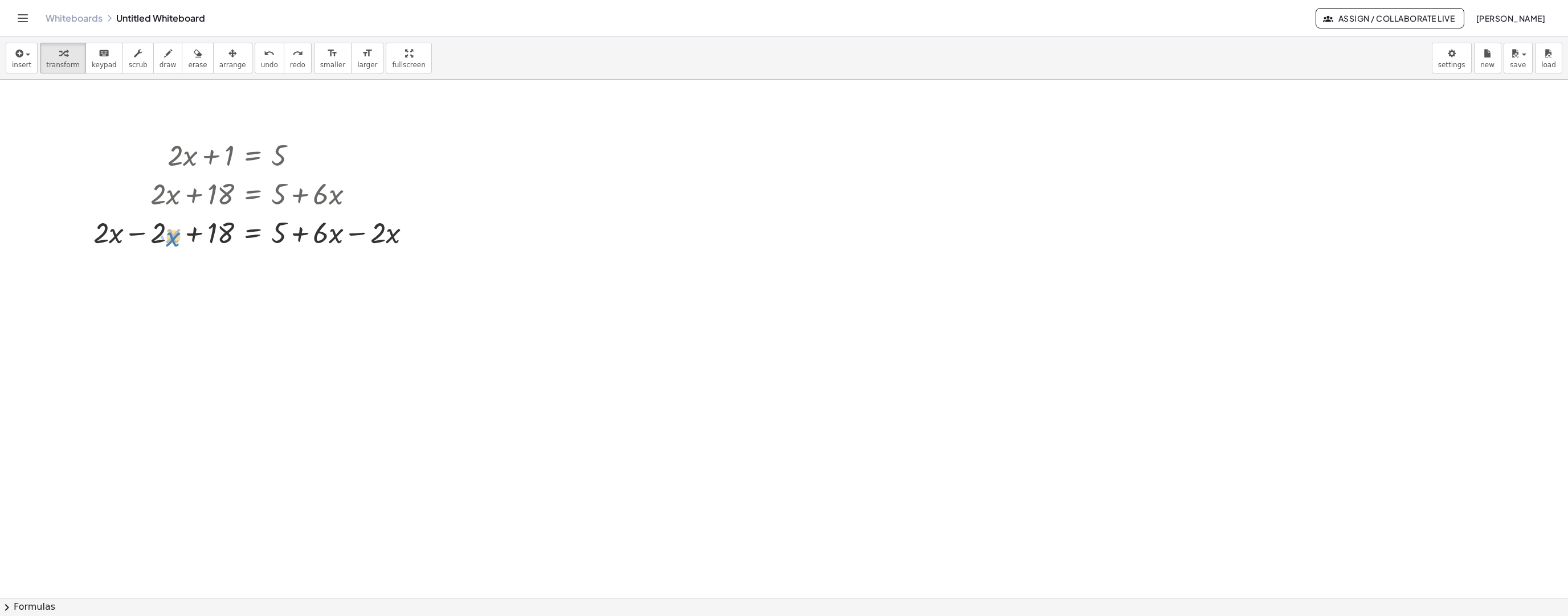
click at [169, 238] on div at bounding box center [257, 232] width 338 height 38
click at [149, 233] on div at bounding box center [257, 232] width 338 height 38
click at [169, 223] on div at bounding box center [257, 232] width 338 height 38
click at [153, 232] on div at bounding box center [257, 232] width 338 height 38
drag, startPoint x: 146, startPoint y: 249, endPoint x: 101, endPoint y: 253, distance: 45.2
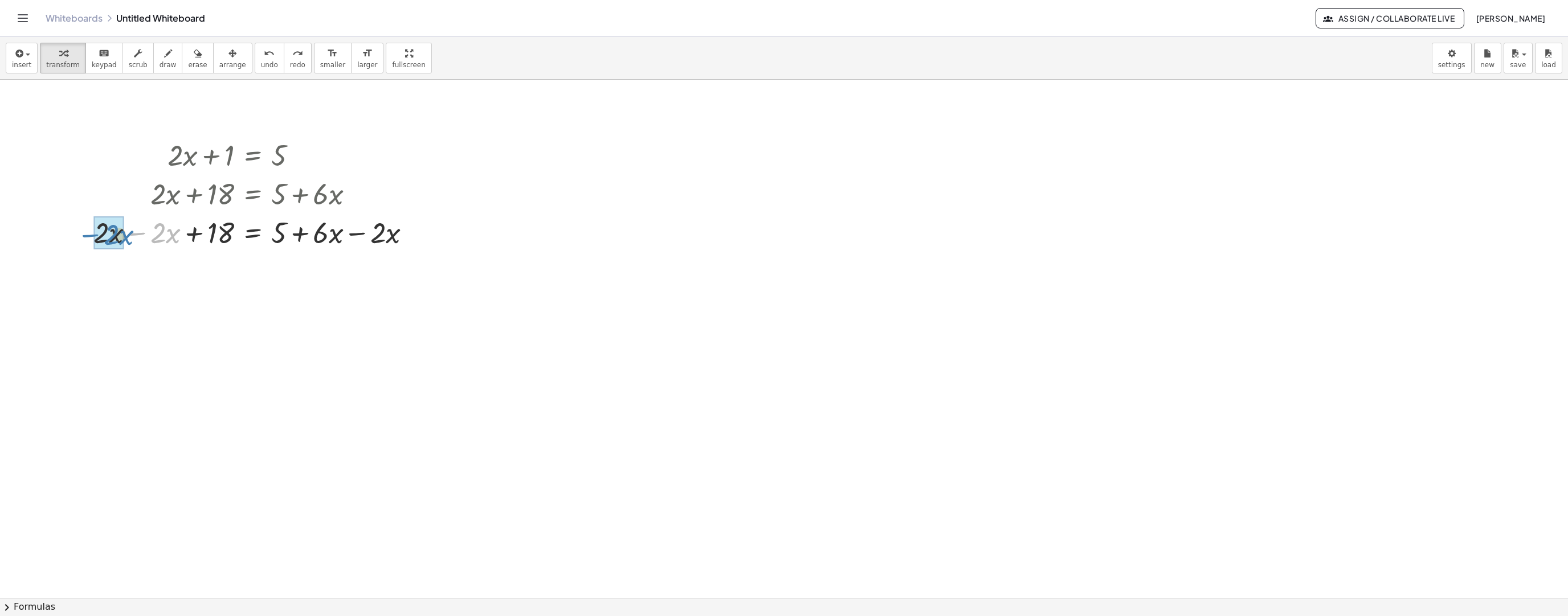
click at [99, 251] on div "+ · 2 · x + 1 = 5 + · 2 · x + 18 = + 5 + · 6 · x − · 2 · x + · 2 · x − · 2 · x …" at bounding box center [253, 193] width 353 height 122
drag, startPoint x: 381, startPoint y: 285, endPoint x: 375, endPoint y: 285, distance: 6.0
click at [374, 285] on div at bounding box center [257, 270] width 338 height 38
click at [388, 286] on div at bounding box center [257, 270] width 338 height 38
click at [386, 266] on div at bounding box center [257, 270] width 338 height 38
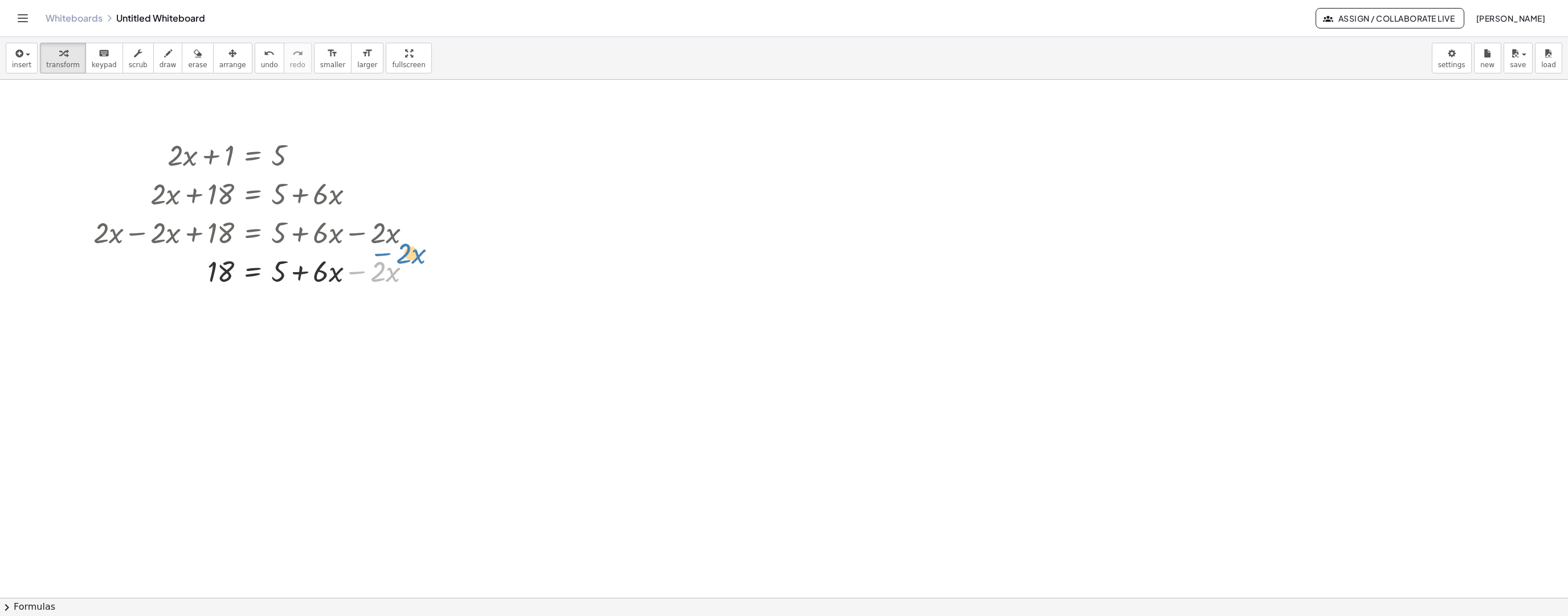
drag, startPoint x: 368, startPoint y: 286, endPoint x: 388, endPoint y: 273, distance: 23.9
click at [392, 270] on div at bounding box center [257, 270] width 338 height 38
drag, startPoint x: 375, startPoint y: 289, endPoint x: 381, endPoint y: 284, distance: 7.8
drag, startPoint x: 367, startPoint y: 289, endPoint x: 383, endPoint y: 283, distance: 17.1
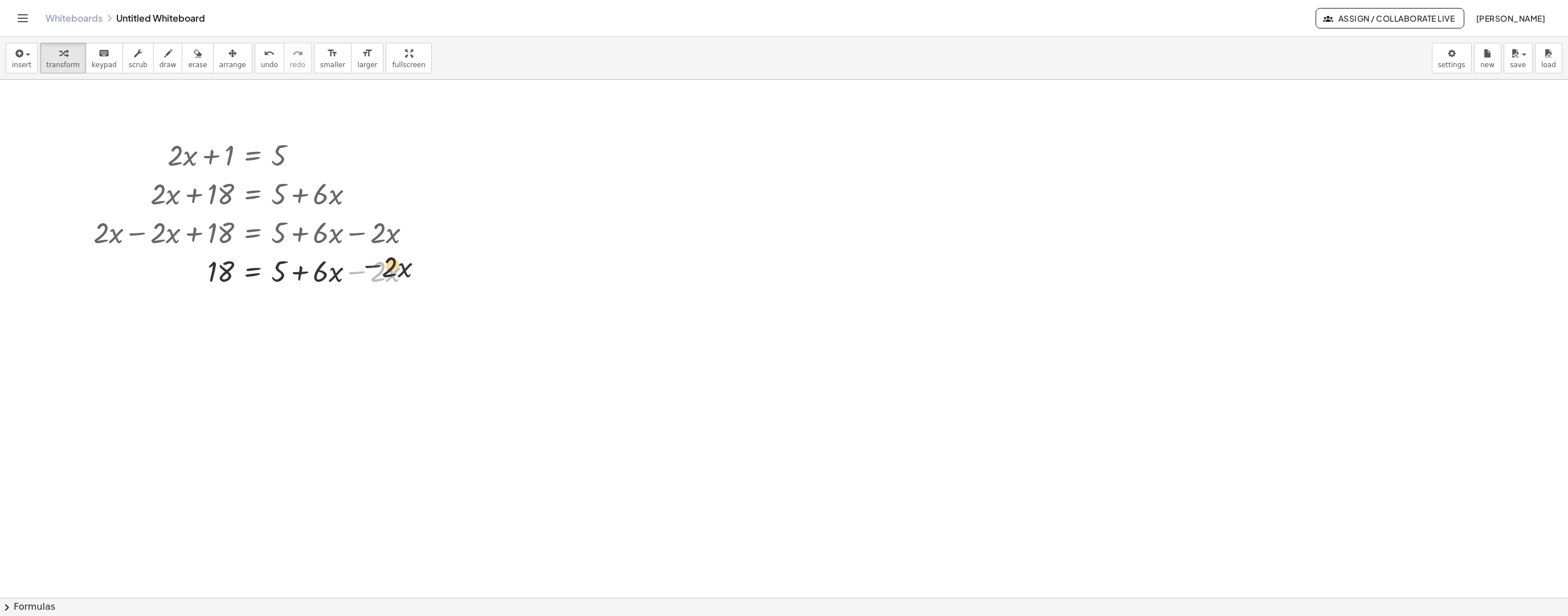
click at [384, 282] on div at bounding box center [257, 270] width 338 height 38
click at [374, 286] on div at bounding box center [257, 270] width 338 height 38
click at [379, 286] on div at bounding box center [257, 270] width 338 height 38
click at [368, 281] on div at bounding box center [257, 270] width 338 height 38
click at [383, 284] on div at bounding box center [257, 270] width 338 height 38
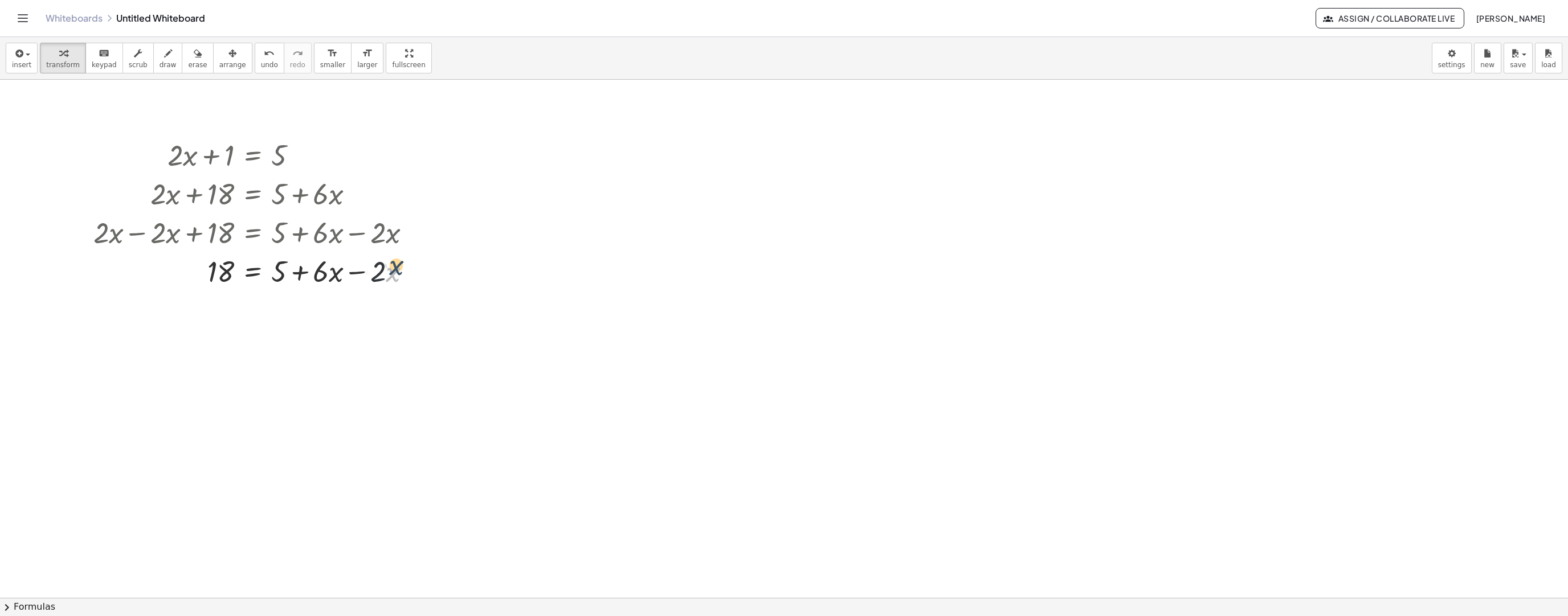
drag, startPoint x: 388, startPoint y: 286, endPoint x: 383, endPoint y: 285, distance: 5.1
click at [392, 281] on div at bounding box center [257, 270] width 338 height 38
drag, startPoint x: 366, startPoint y: 288, endPoint x: 312, endPoint y: 289, distance: 54.0
click at [311, 289] on div at bounding box center [257, 270] width 338 height 38
drag, startPoint x: 281, startPoint y: 315, endPoint x: 227, endPoint y: 325, distance: 54.9
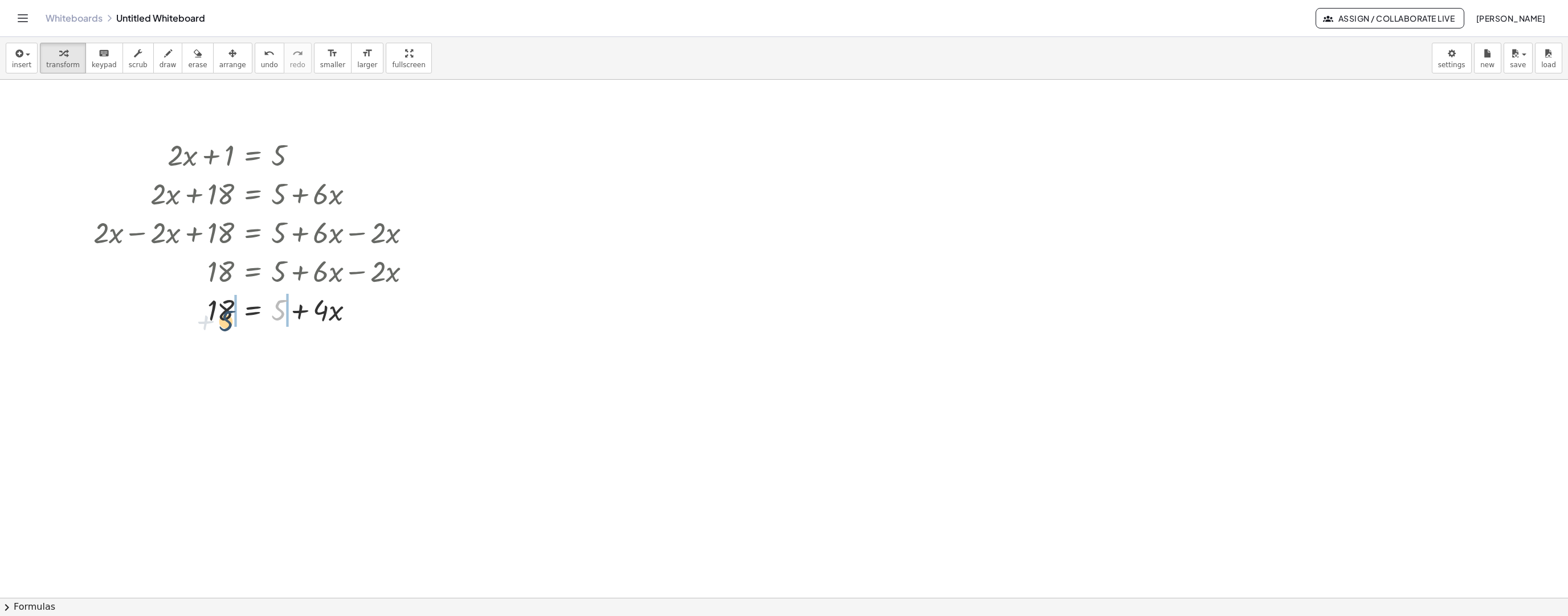
click at [227, 325] on div at bounding box center [257, 309] width 338 height 38
drag, startPoint x: 225, startPoint y: 343, endPoint x: 181, endPoint y: 346, distance: 44.1
drag, startPoint x: 319, startPoint y: 388, endPoint x: 289, endPoint y: 390, distance: 30.1
click at [289, 390] on div at bounding box center [257, 386] width 338 height 38
click at [1383, 17] on span "Assign / Collaborate Live" at bounding box center [1390, 18] width 129 height 10
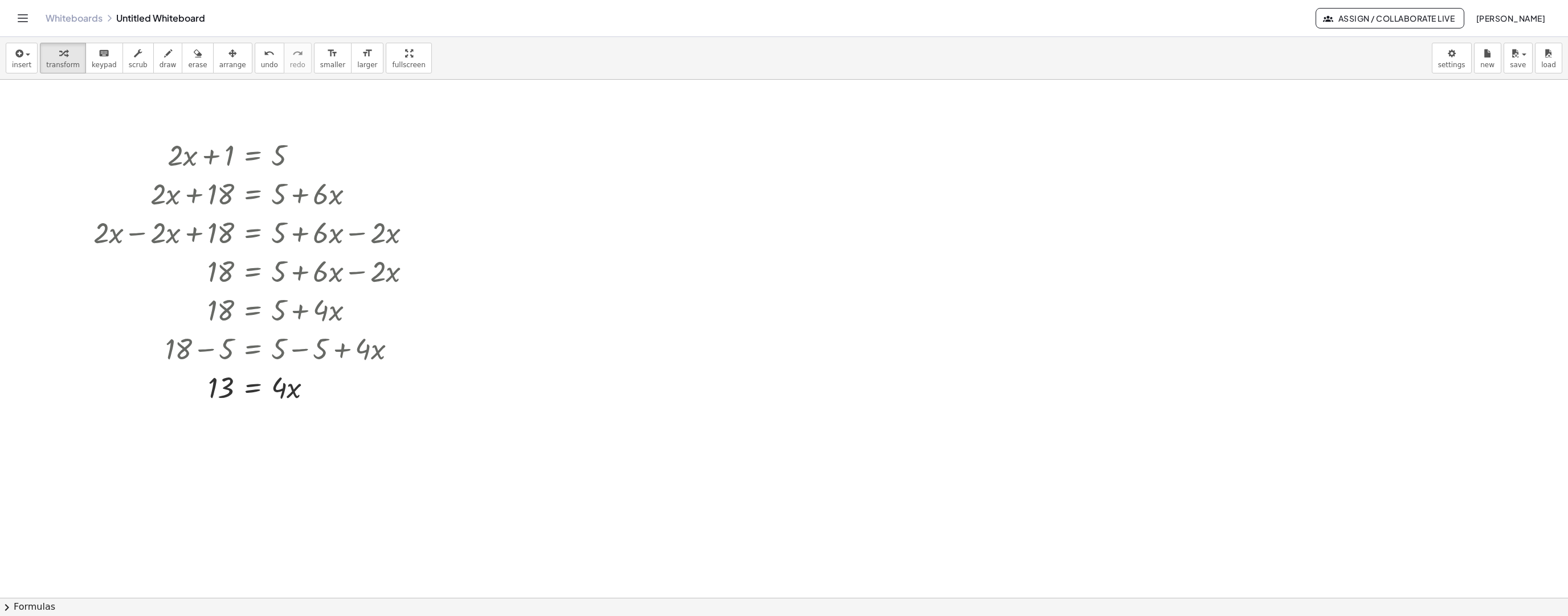
click at [8, 608] on span "chevron_right" at bounding box center [7, 608] width 14 height 14
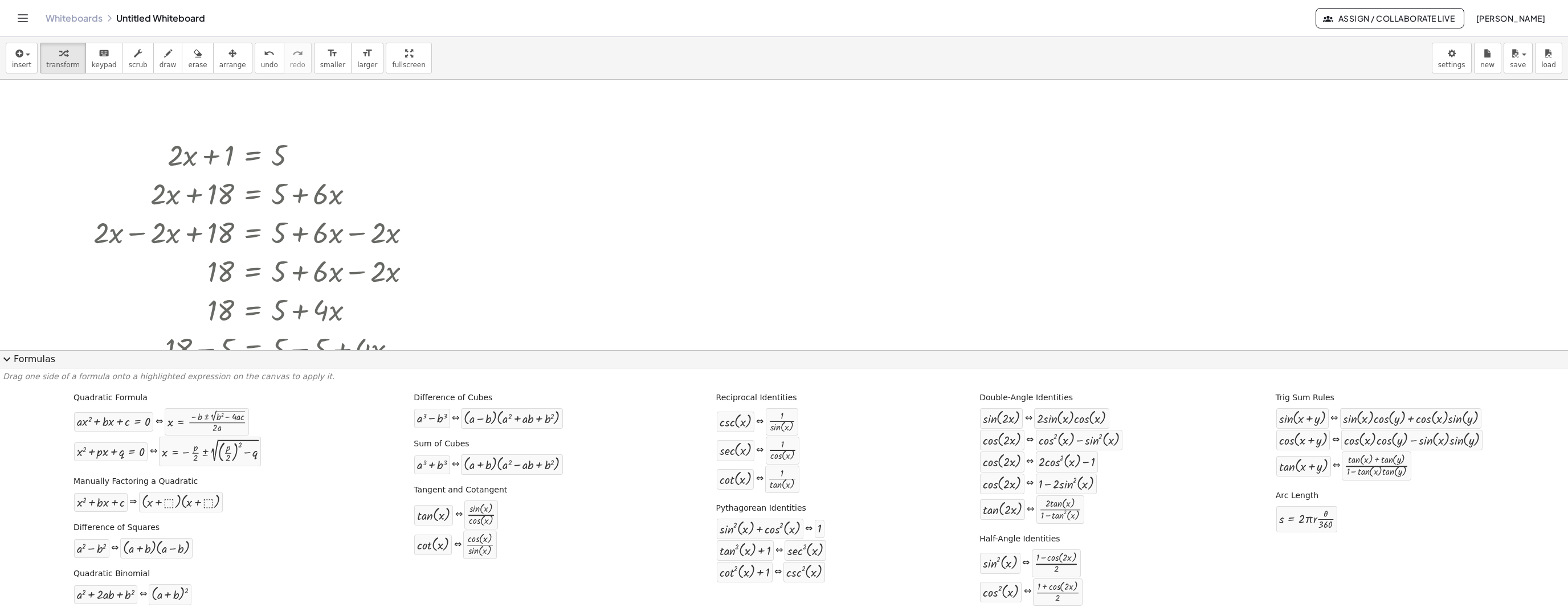
drag, startPoint x: 7, startPoint y: 361, endPoint x: 13, endPoint y: 358, distance: 6.7
click at [7, 361] on span "expand_more" at bounding box center [7, 359] width 14 height 14
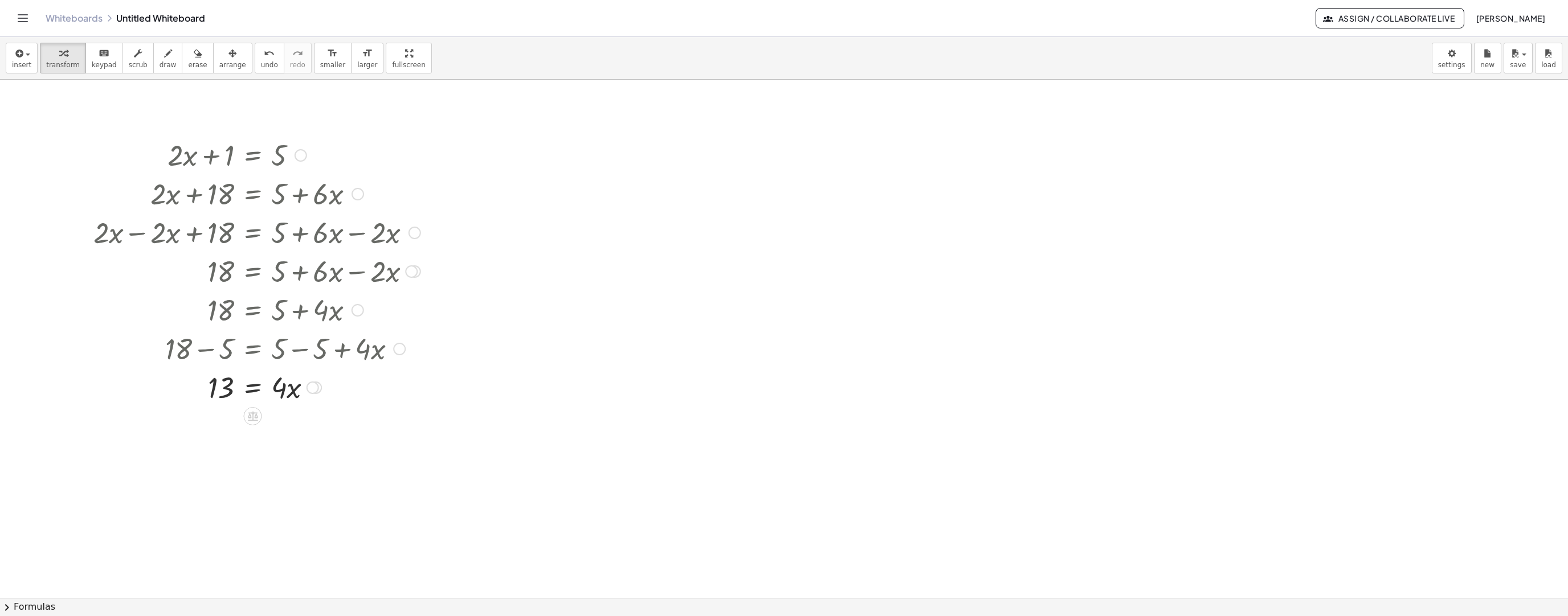
drag, startPoint x: 228, startPoint y: 156, endPoint x: 289, endPoint y: 159, distance: 61.1
click at [289, 159] on div at bounding box center [257, 154] width 338 height 38
drag, startPoint x: 227, startPoint y: 159, endPoint x: 247, endPoint y: 160, distance: 20.0
click at [247, 160] on div at bounding box center [257, 154] width 338 height 38
drag, startPoint x: 322, startPoint y: 351, endPoint x: 279, endPoint y: 354, distance: 43.1
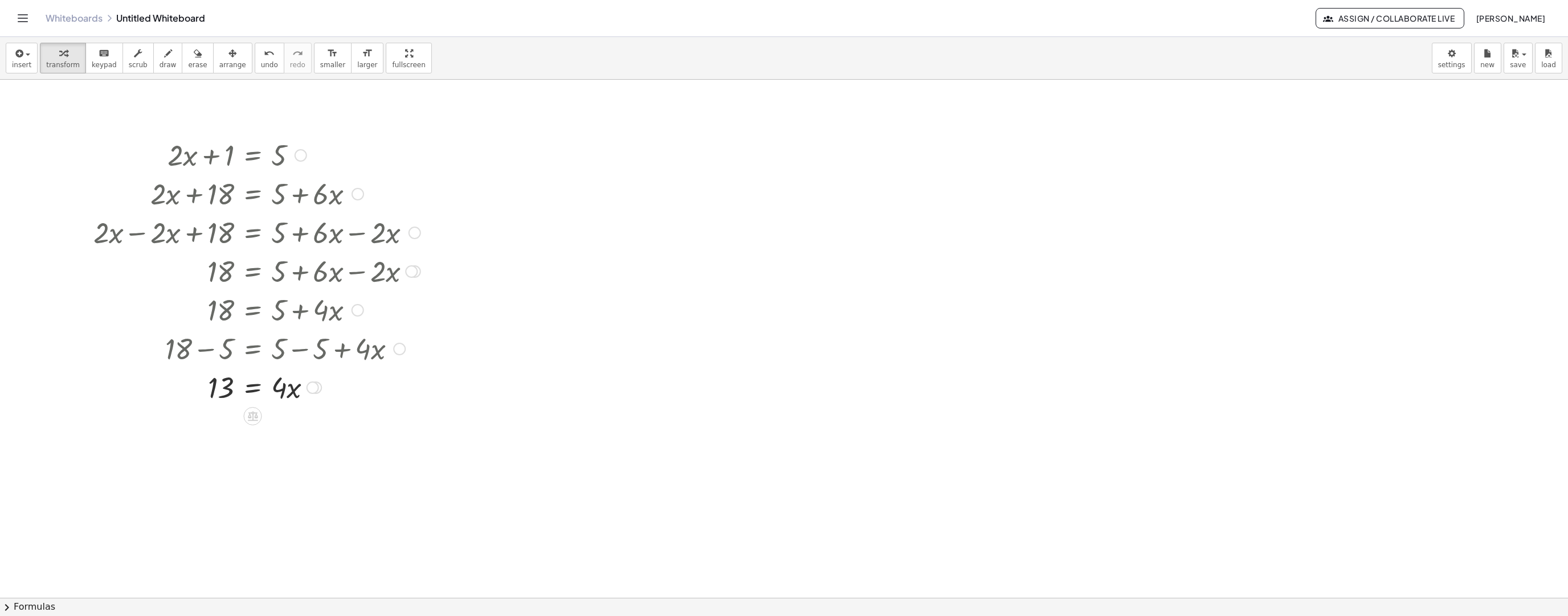
click at [279, 354] on div at bounding box center [236, 348] width 381 height 38
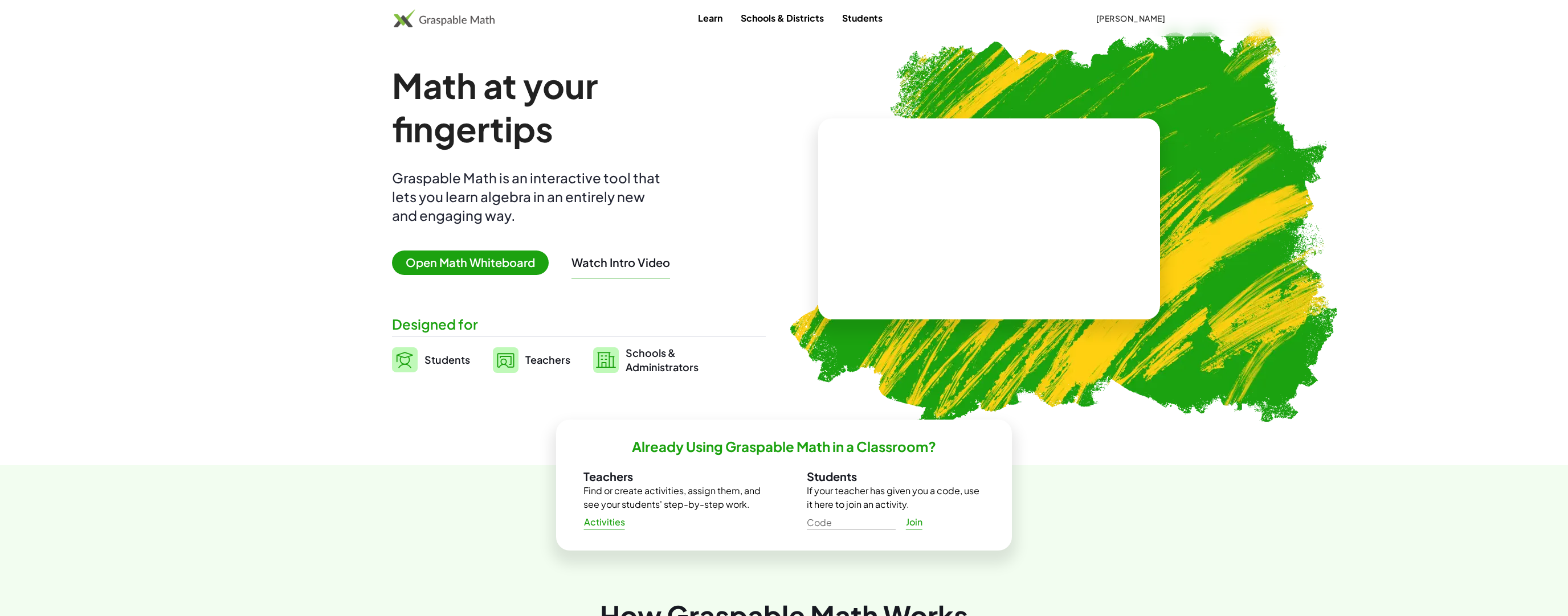
click at [664, 263] on button "Watch Intro Video" at bounding box center [620, 262] width 99 height 15
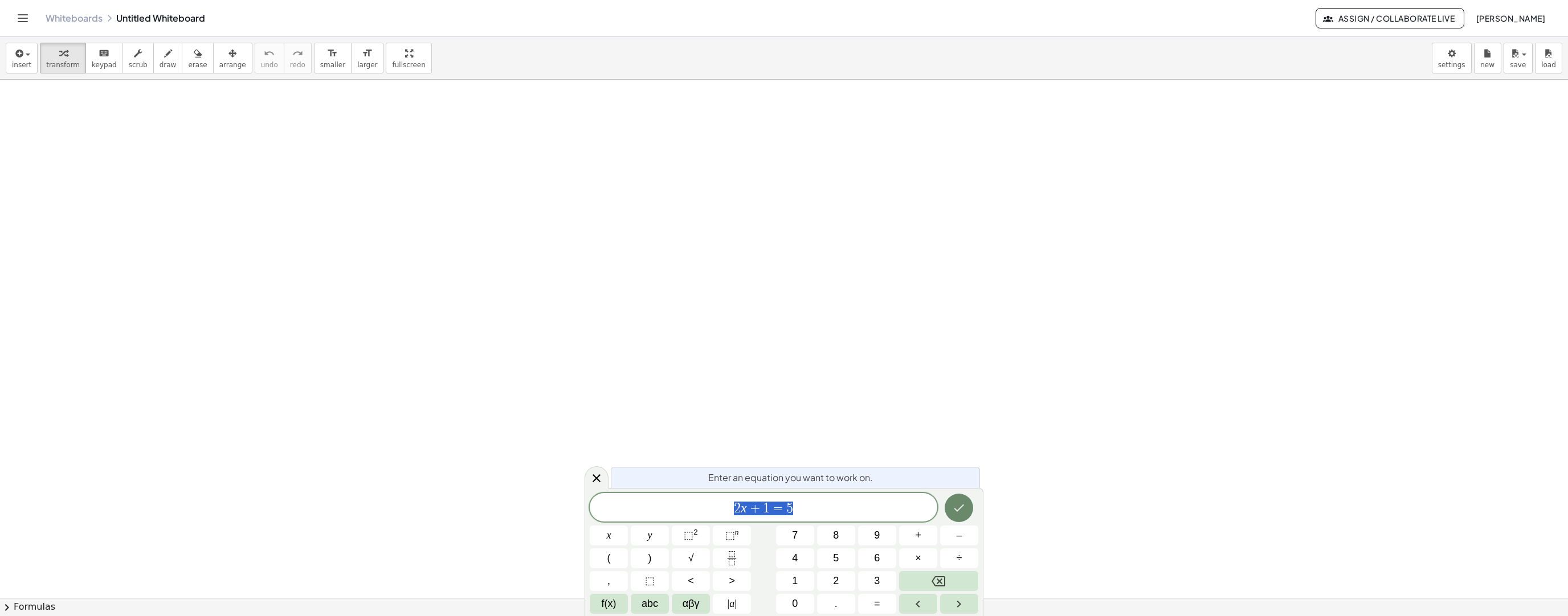
click at [959, 514] on icon "Done" at bounding box center [959, 508] width 14 height 14
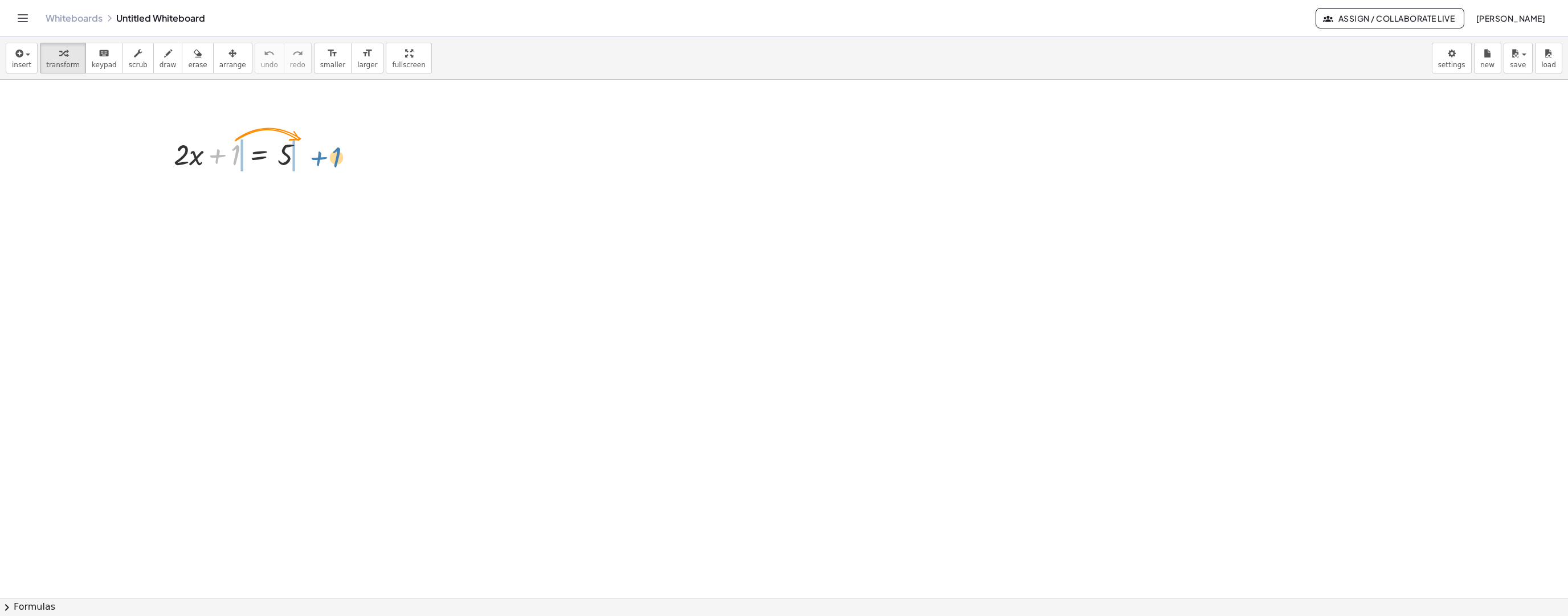
drag, startPoint x: 231, startPoint y: 156, endPoint x: 334, endPoint y: 159, distance: 103.0
drag, startPoint x: 227, startPoint y: 196, endPoint x: 202, endPoint y: 198, distance: 25.1
drag, startPoint x: 319, startPoint y: 232, endPoint x: 287, endPoint y: 232, distance: 32.0
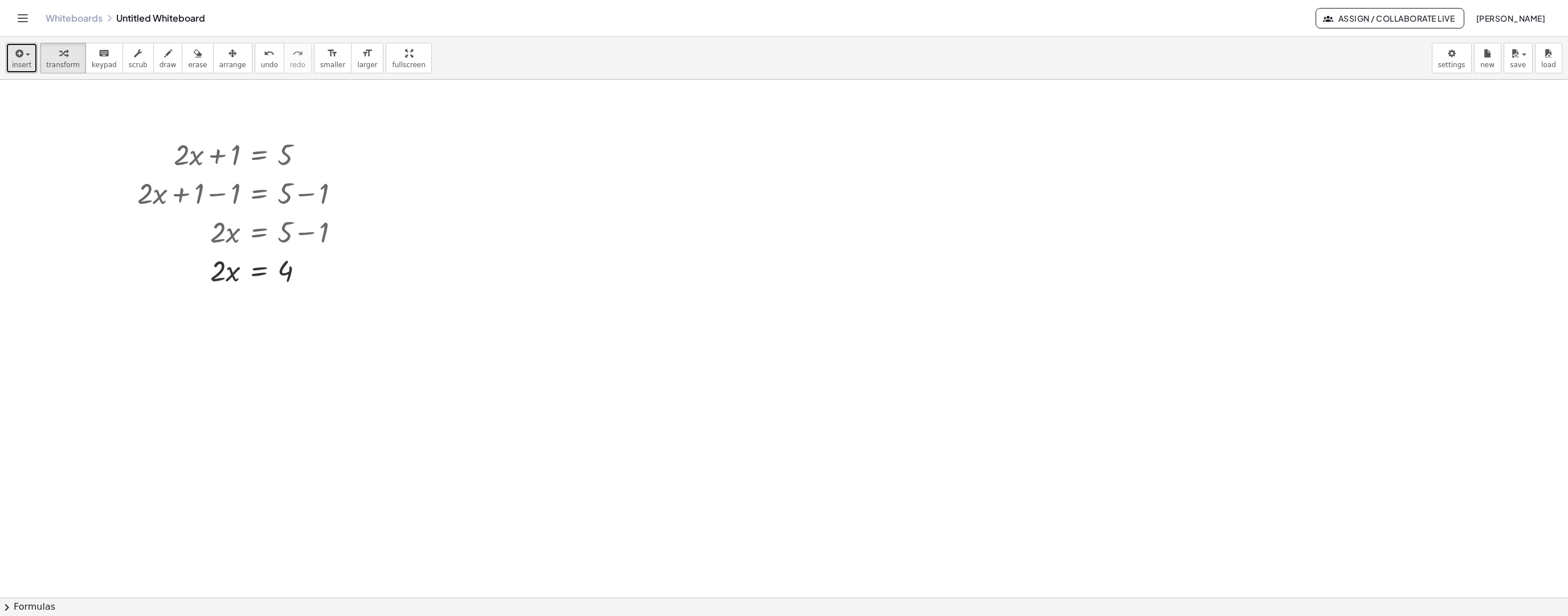
click at [24, 65] on span "insert" at bounding box center [22, 65] width 20 height 8
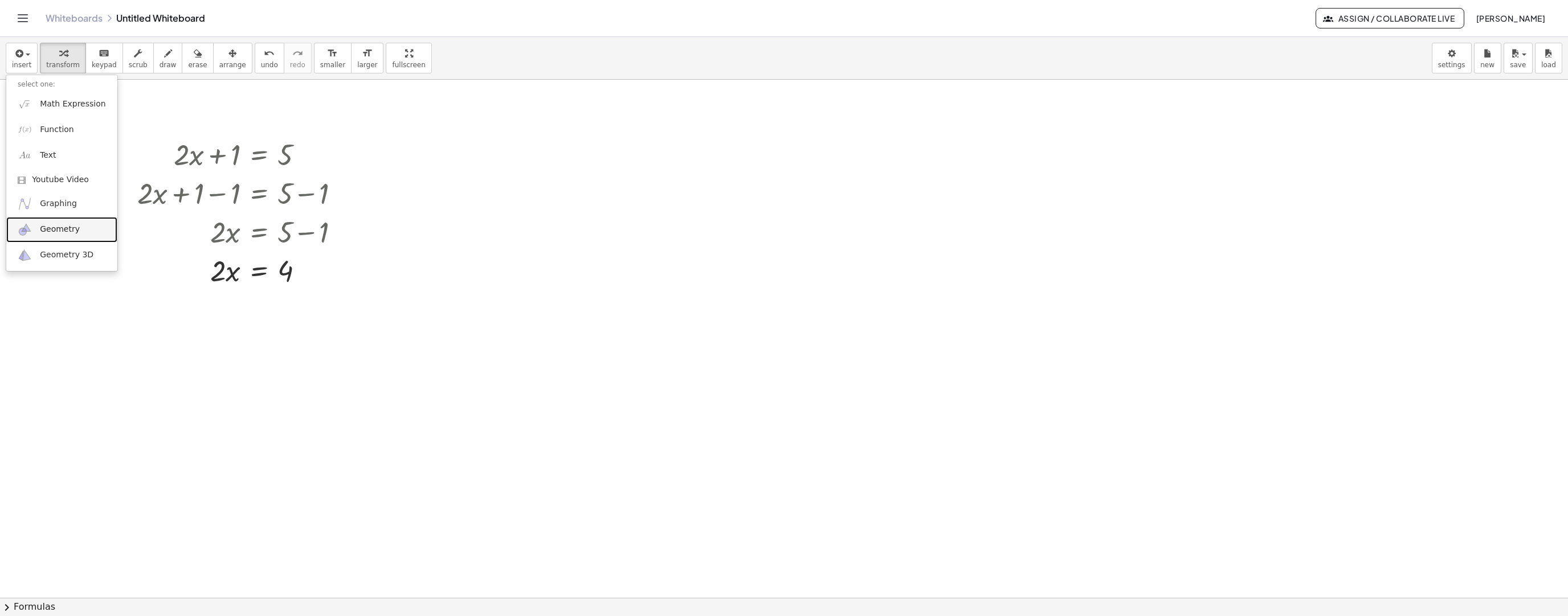
drag, startPoint x: 65, startPoint y: 228, endPoint x: 110, endPoint y: 226, distance: 45.0
click at [65, 228] on span "Geometry" at bounding box center [59, 229] width 40 height 11
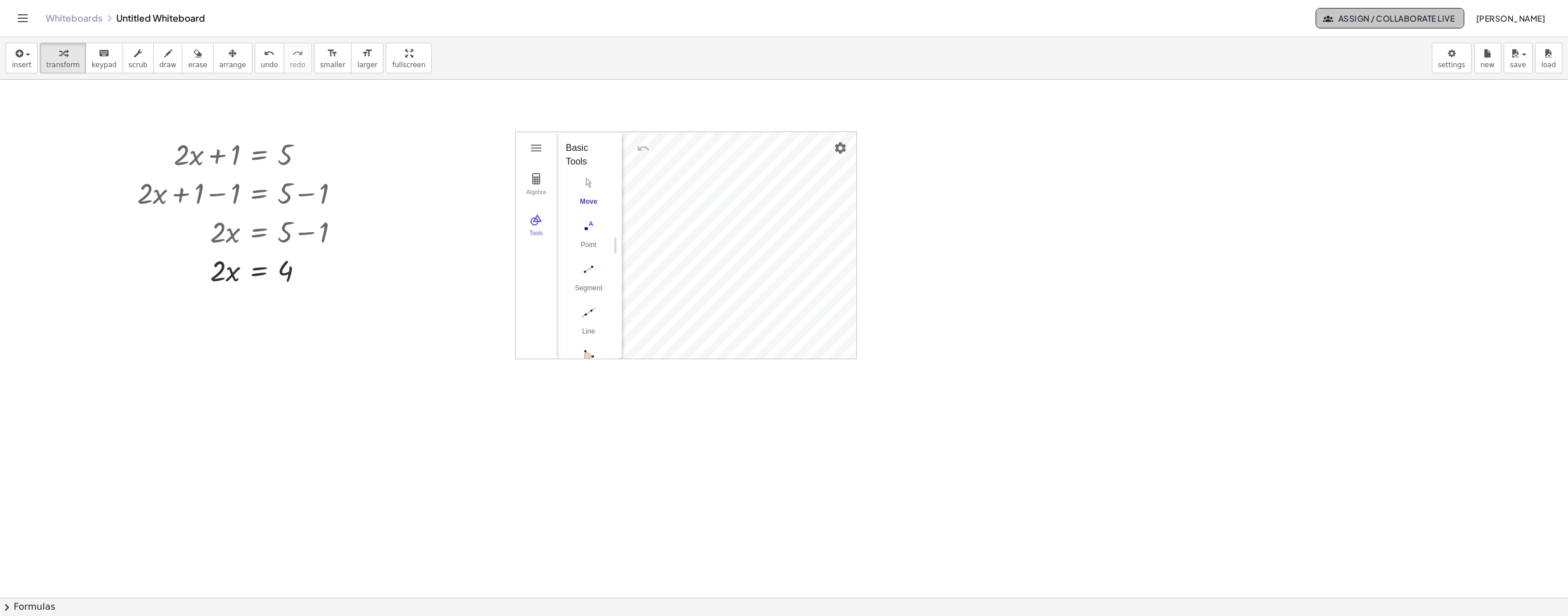
click at [1401, 19] on span "Assign / Collaborate Live" at bounding box center [1390, 18] width 129 height 10
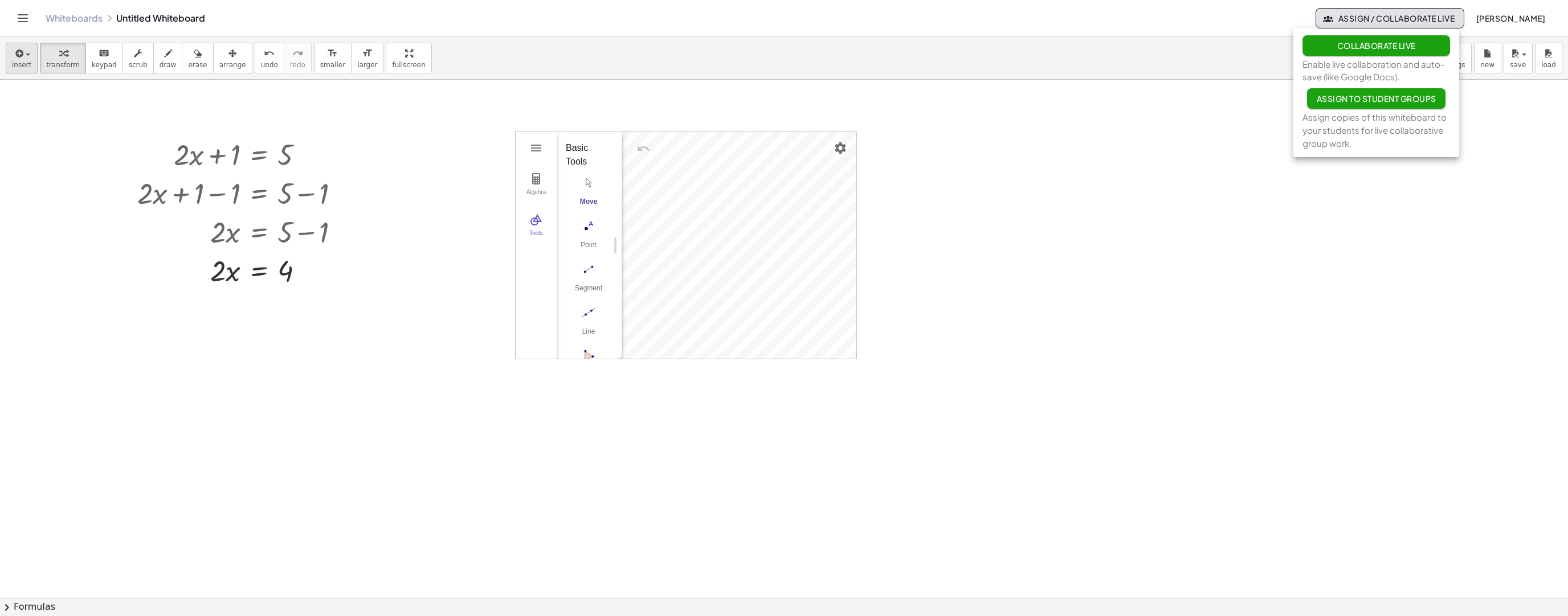
click at [27, 65] on span "insert" at bounding box center [22, 65] width 20 height 8
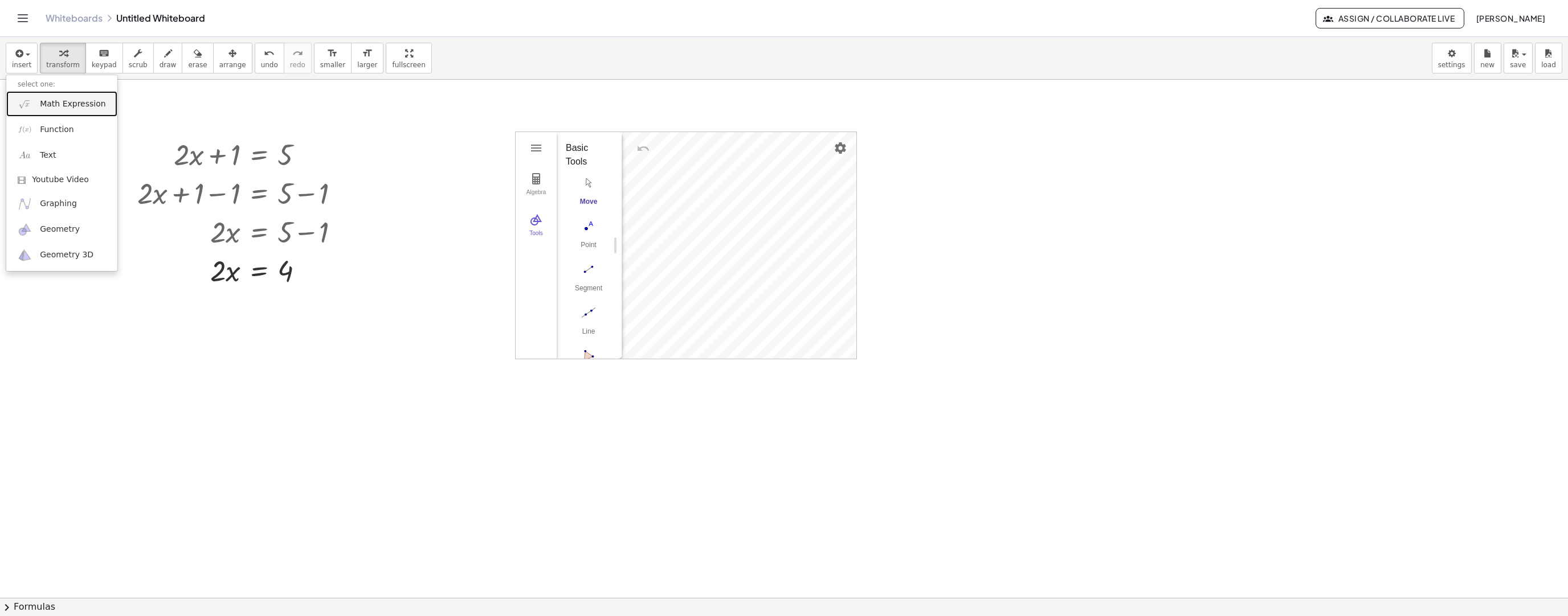
click at [61, 108] on span "Math Expression" at bounding box center [72, 104] width 65 height 11
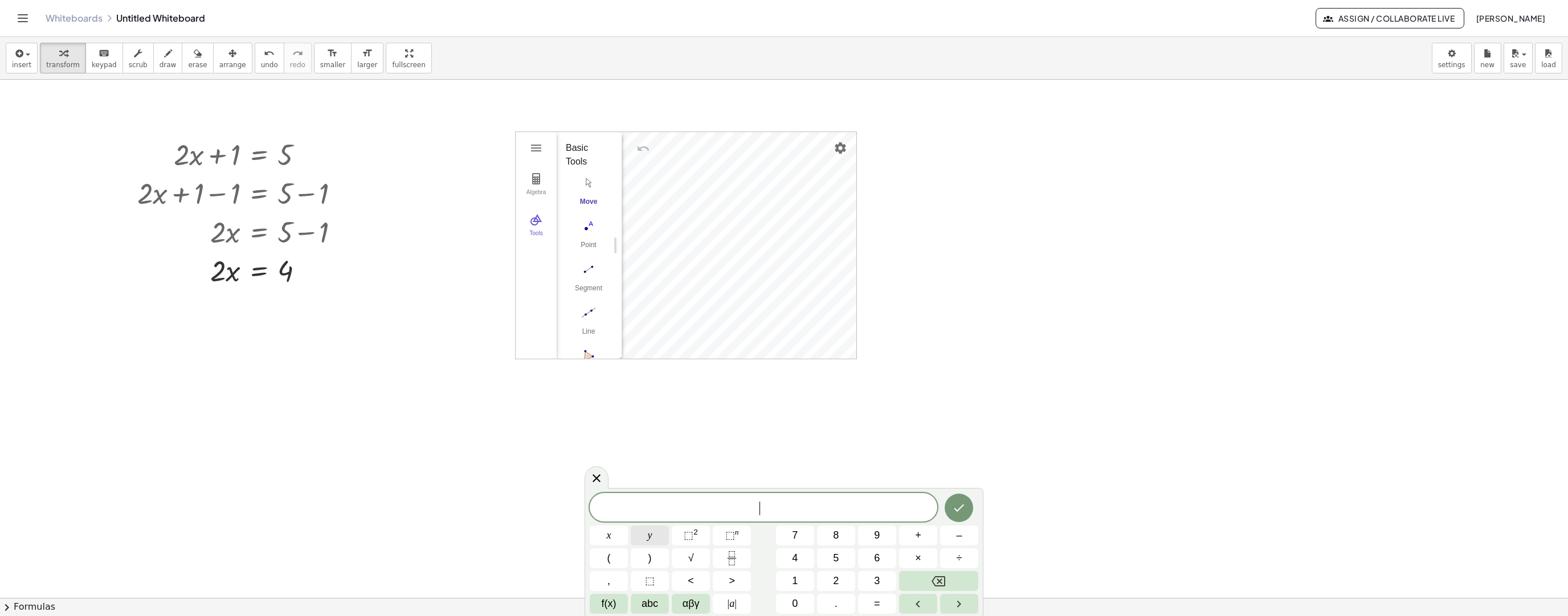
click at [640, 538] on button "y" at bounding box center [650, 536] width 38 height 20
click at [879, 605] on span "=" at bounding box center [877, 604] width 7 height 16
click at [732, 561] on icon "Fraction" at bounding box center [732, 559] width 14 height 14
click at [604, 534] on button "x" at bounding box center [608, 536] width 38 height 20
click at [695, 539] on span "⬚ 2" at bounding box center [691, 536] width 14 height 16
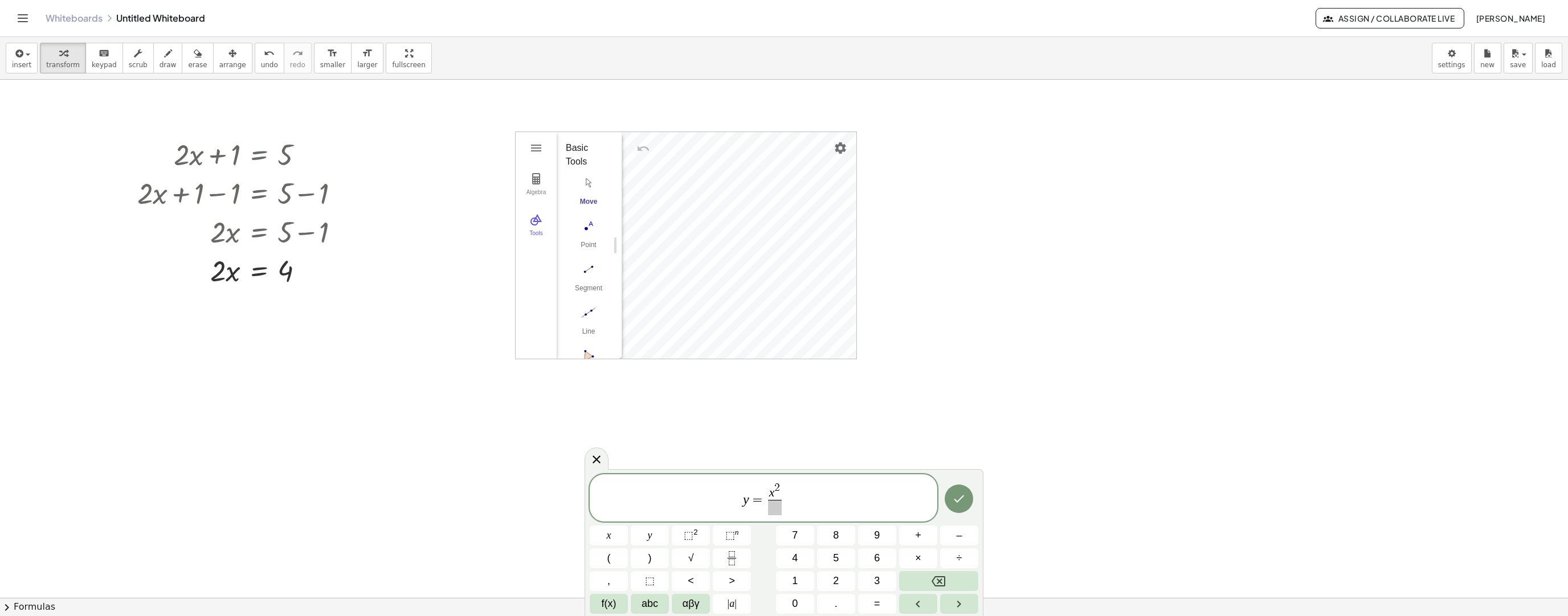
click at [777, 512] on span at bounding box center [775, 508] width 14 height 16
click at [653, 537] on button "y" at bounding box center [650, 536] width 38 height 20
click at [690, 536] on span "⬚" at bounding box center [688, 535] width 10 height 11
click at [809, 496] on span "y = x 2 y 2 ​ ​" at bounding box center [763, 497] width 347 height 40
click at [964, 504] on button "Done" at bounding box center [959, 496] width 29 height 29
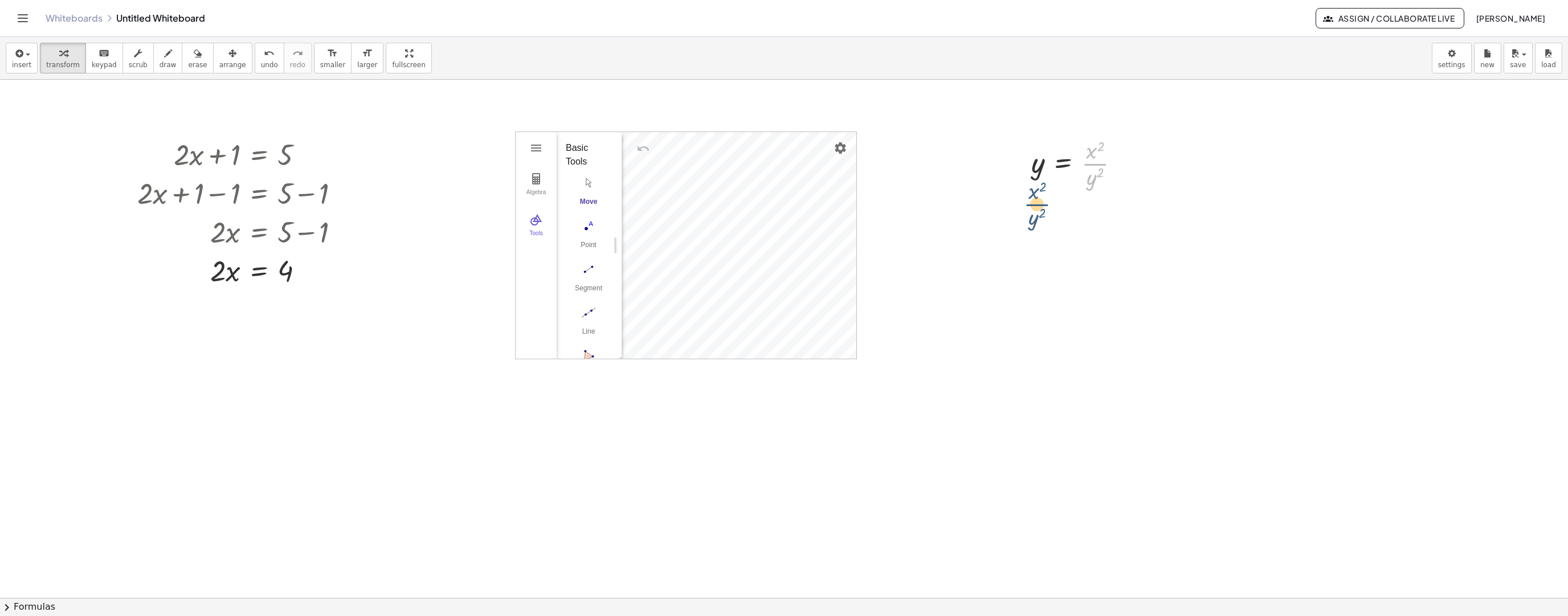
drag, startPoint x: 1100, startPoint y: 161, endPoint x: 1036, endPoint y: 203, distance: 76.6
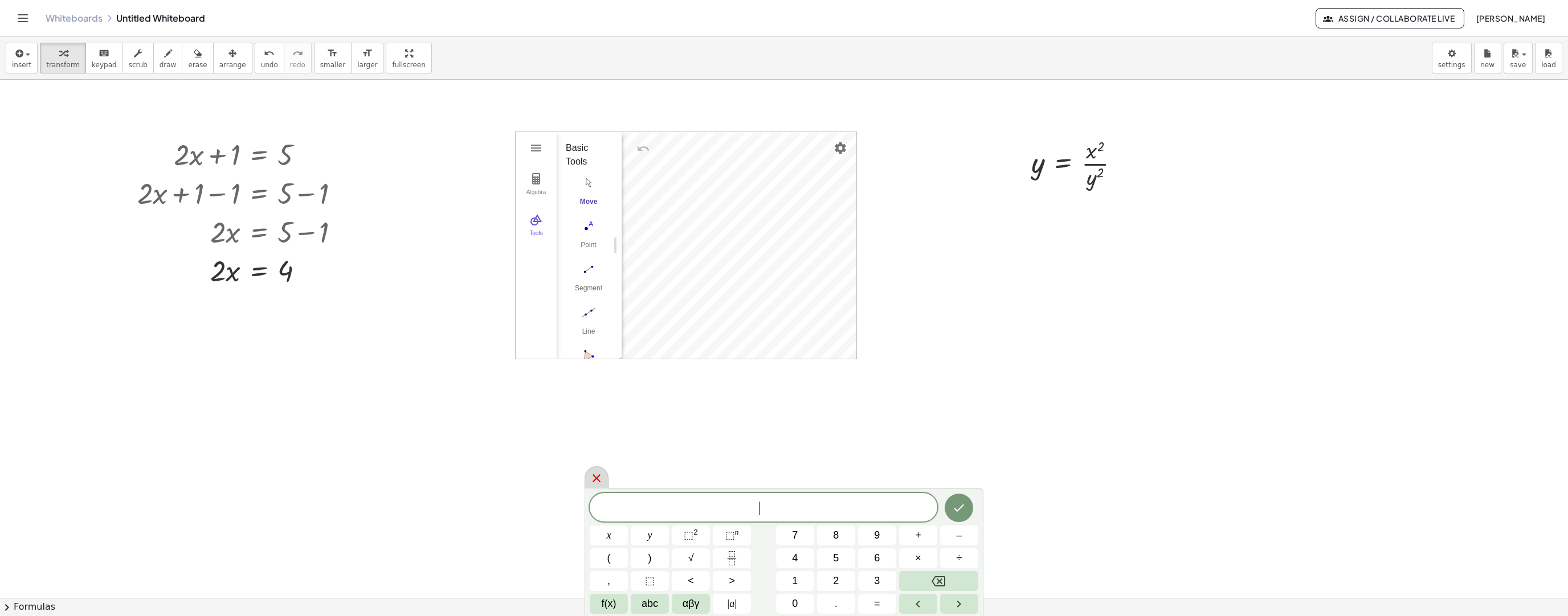
click at [589, 479] on icon at bounding box center [596, 478] width 14 height 14
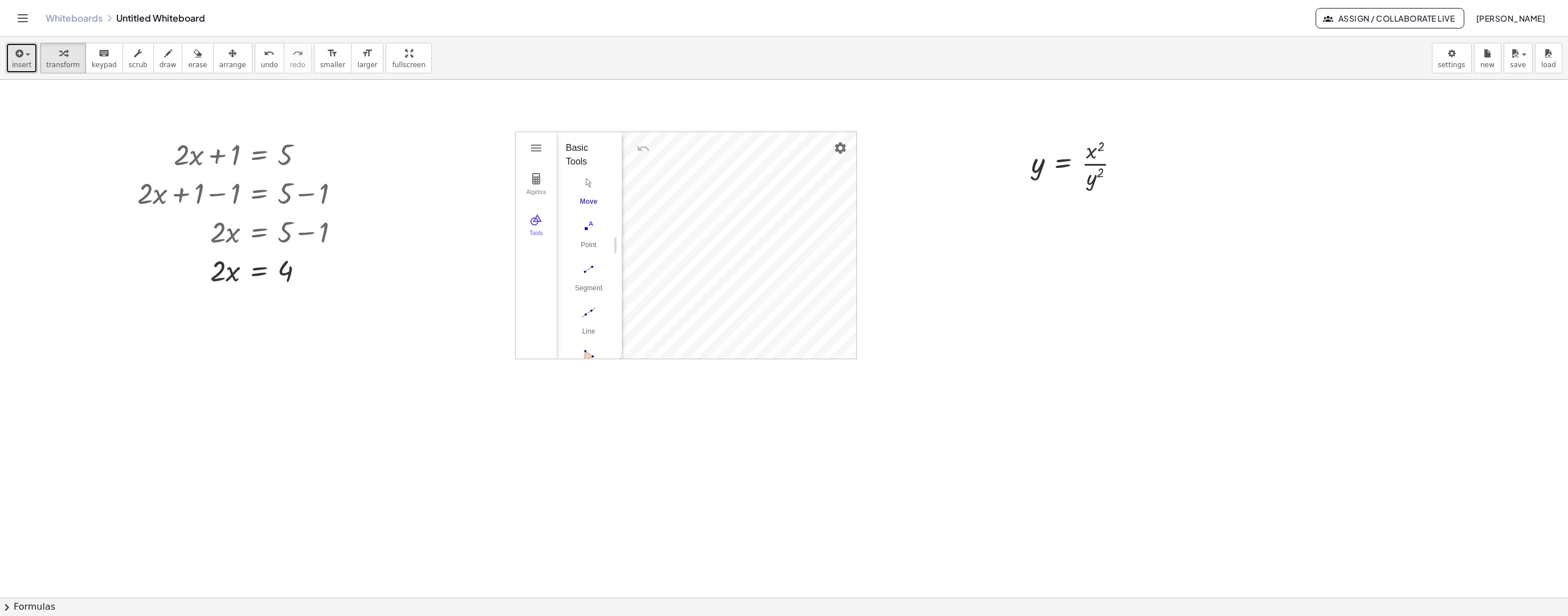
click at [29, 61] on span "insert" at bounding box center [22, 65] width 20 height 8
